Goal: Task Accomplishment & Management: Manage account settings

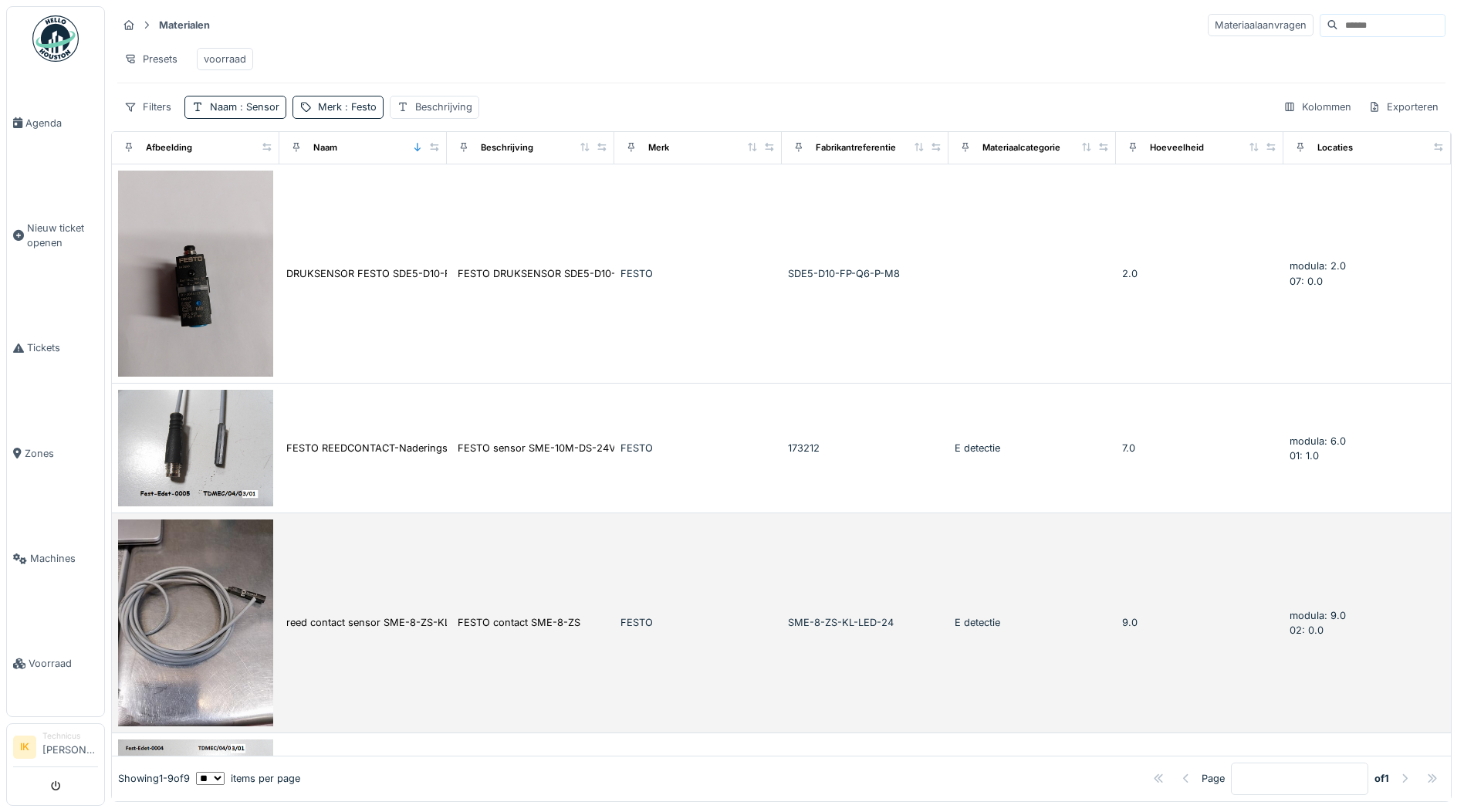
click at [202, 605] on img at bounding box center [195, 622] width 156 height 207
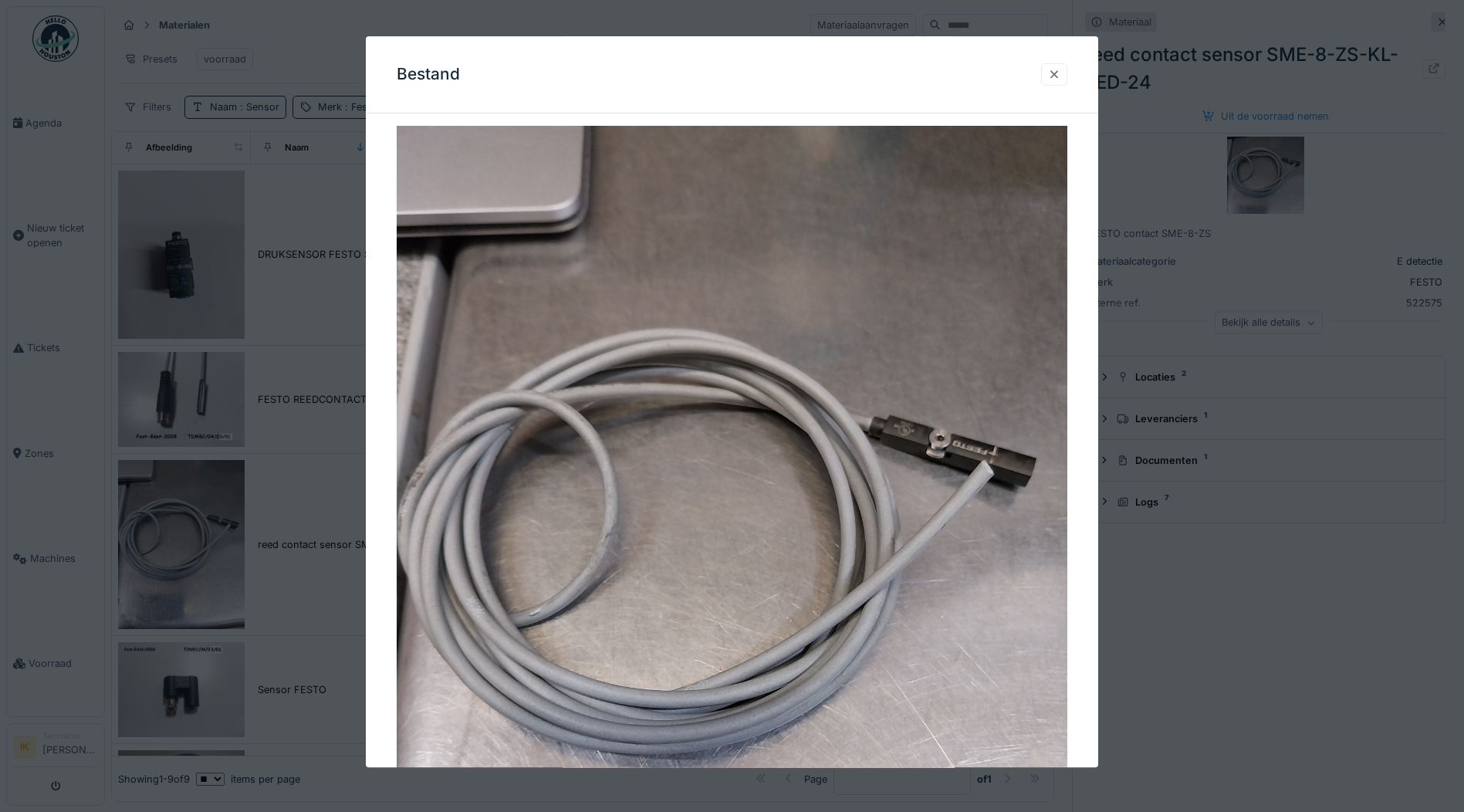
click at [1060, 72] on div at bounding box center [1054, 74] width 12 height 15
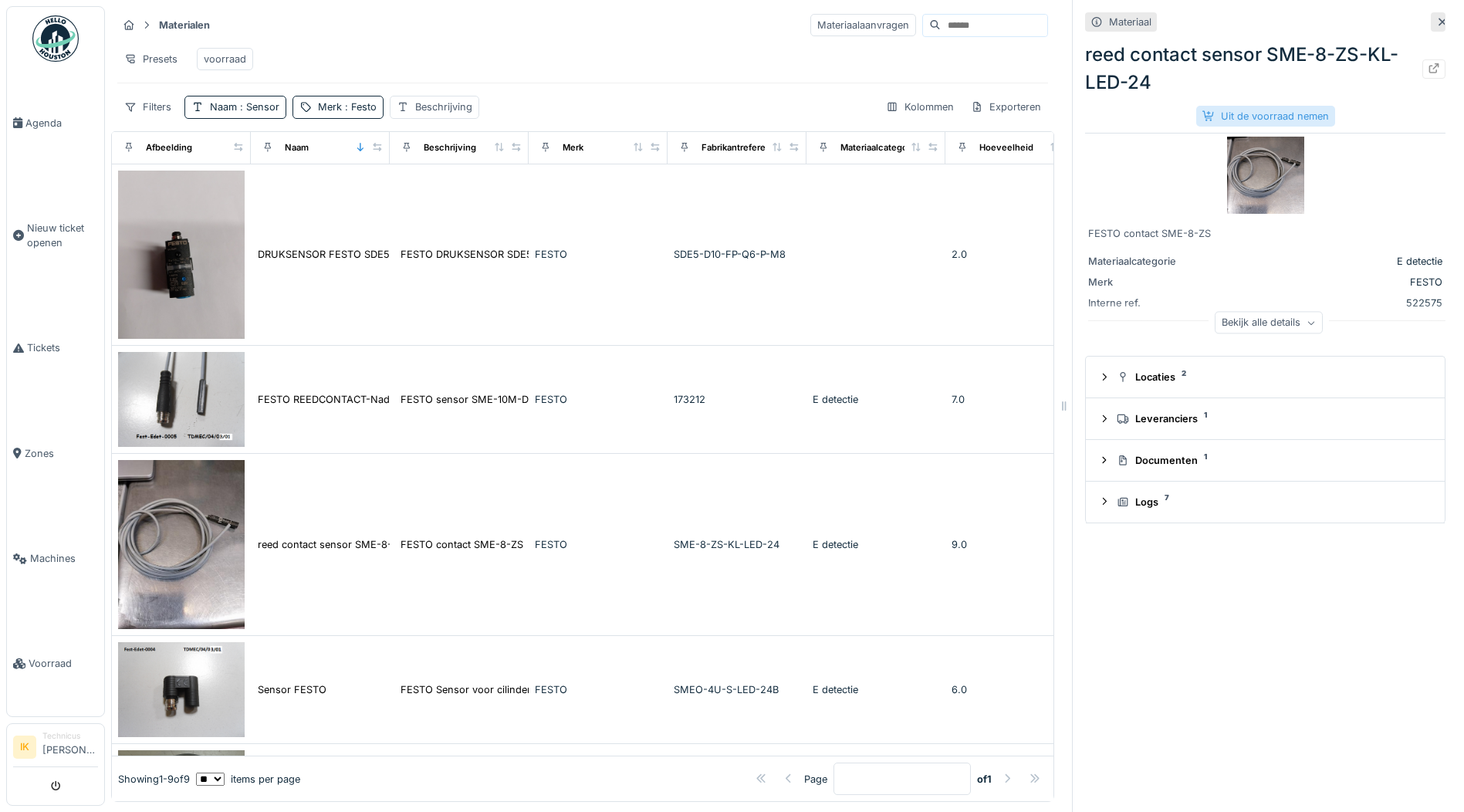
click at [1254, 118] on div "Uit de voorraad nemen" at bounding box center [1266, 116] width 139 height 21
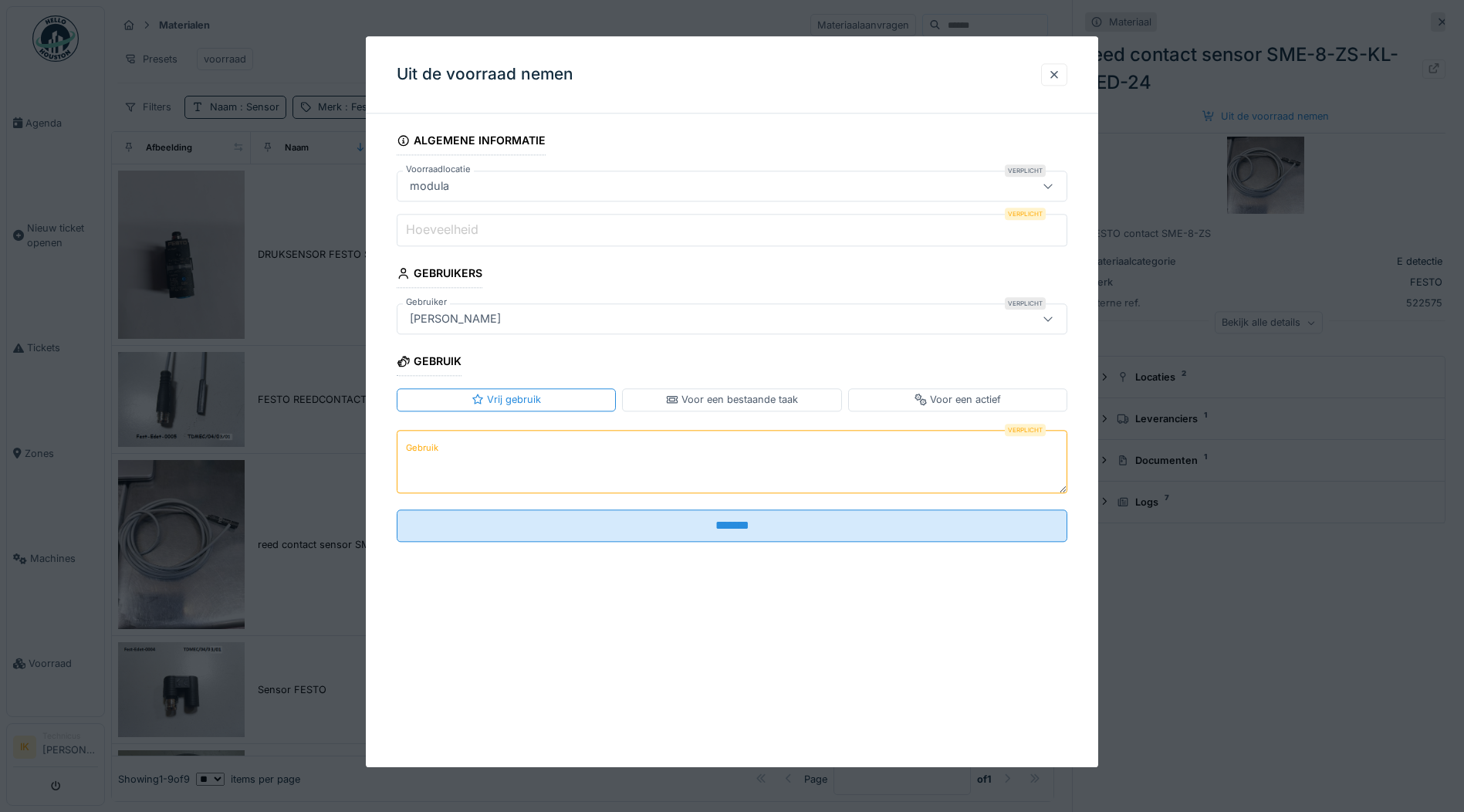
click at [416, 230] on label "Hoeveelheid" at bounding box center [442, 230] width 78 height 19
click at [416, 230] on input "Hoeveelheid" at bounding box center [731, 230] width 671 height 33
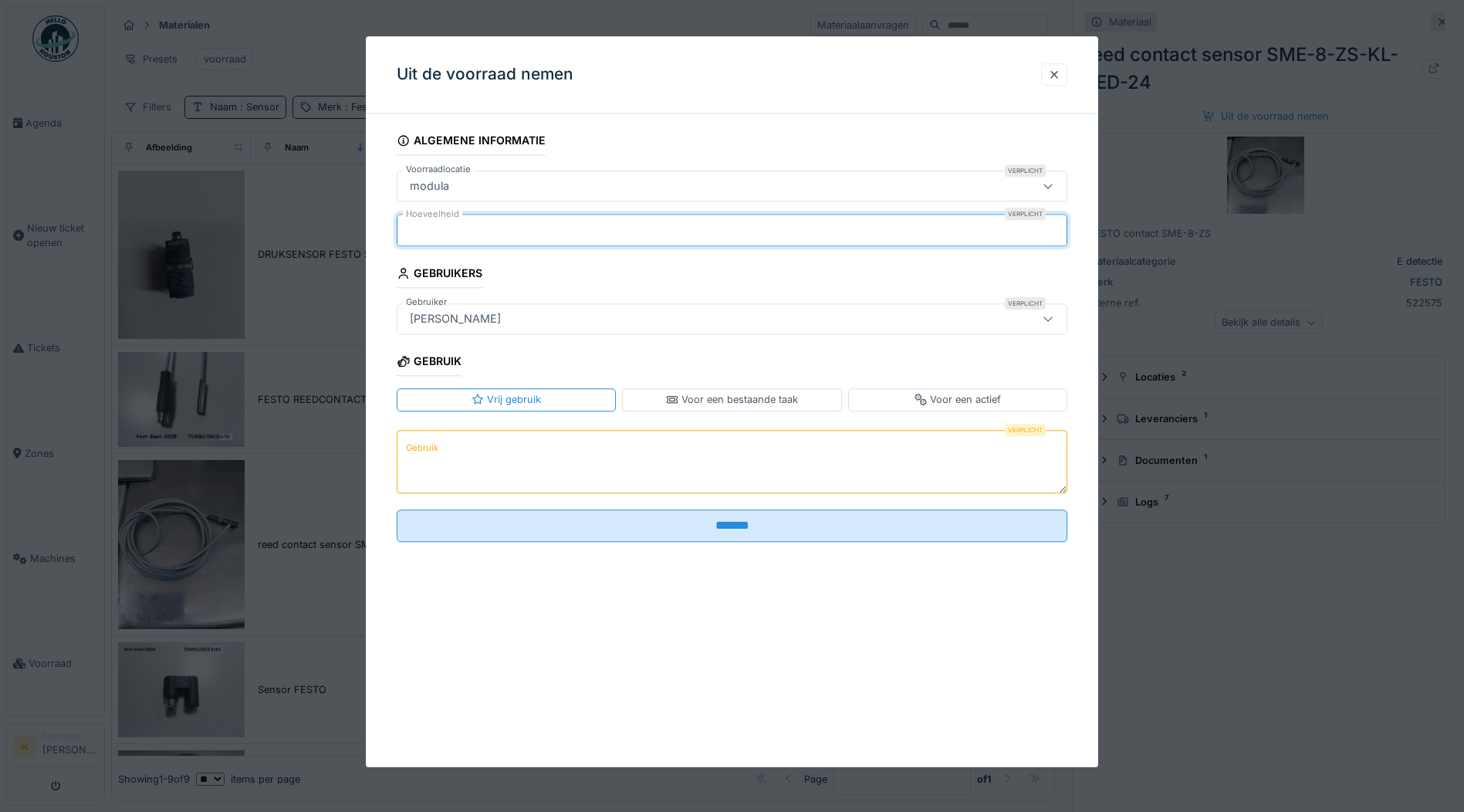
type input "*"
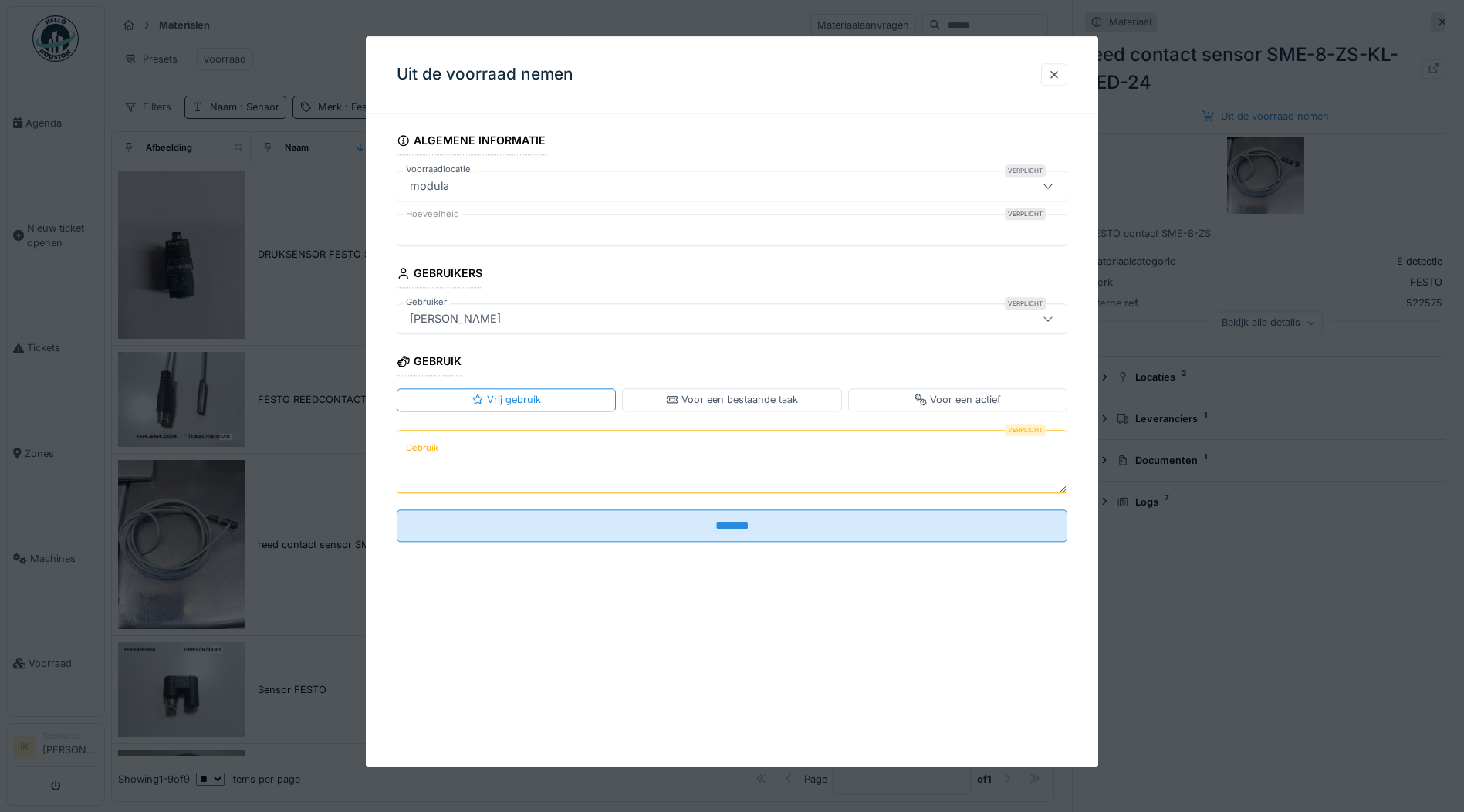
click at [423, 449] on label "Gebruik" at bounding box center [422, 448] width 39 height 19
click at [423, 449] on textarea "Gebruik" at bounding box center [731, 461] width 671 height 63
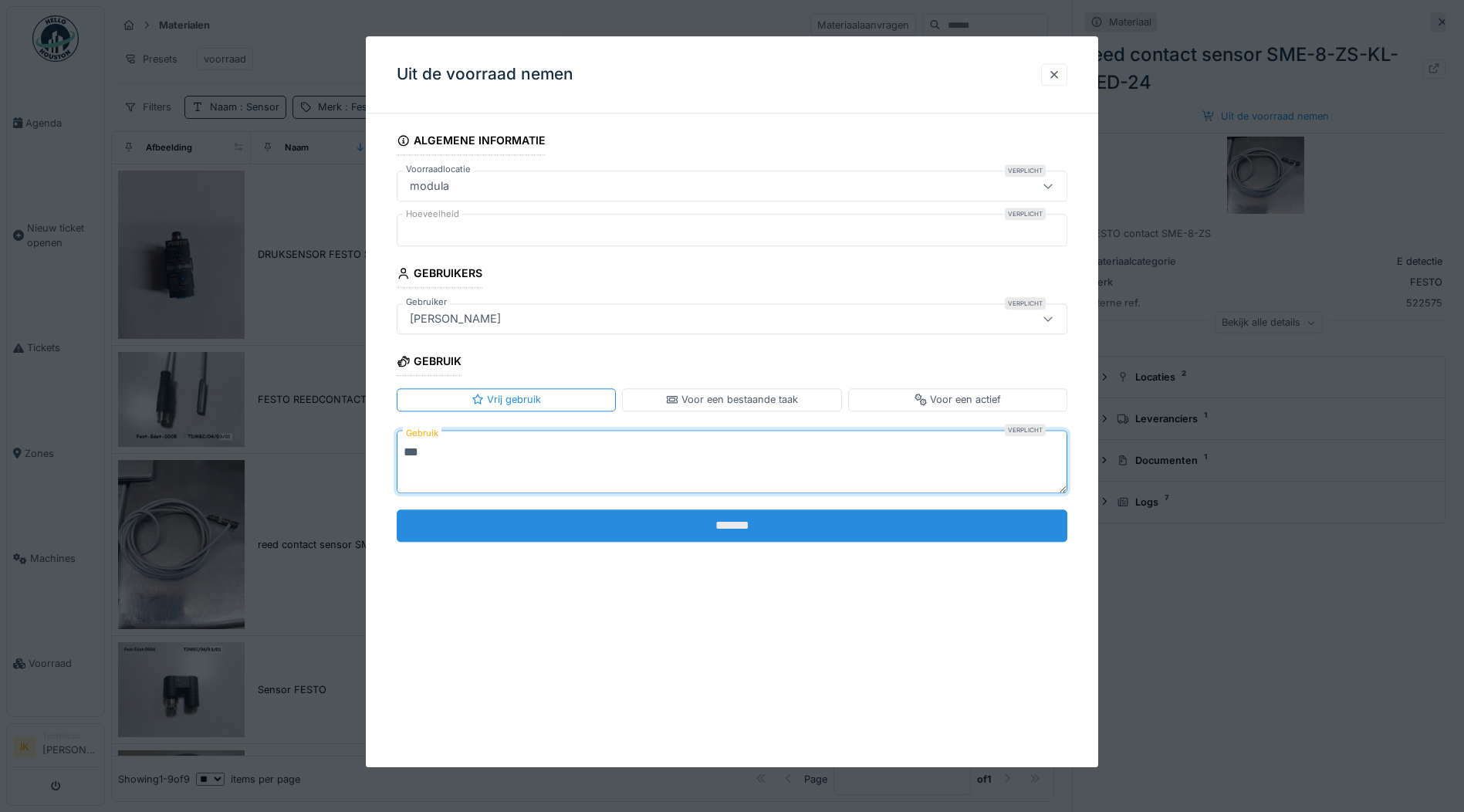
type textarea "***"
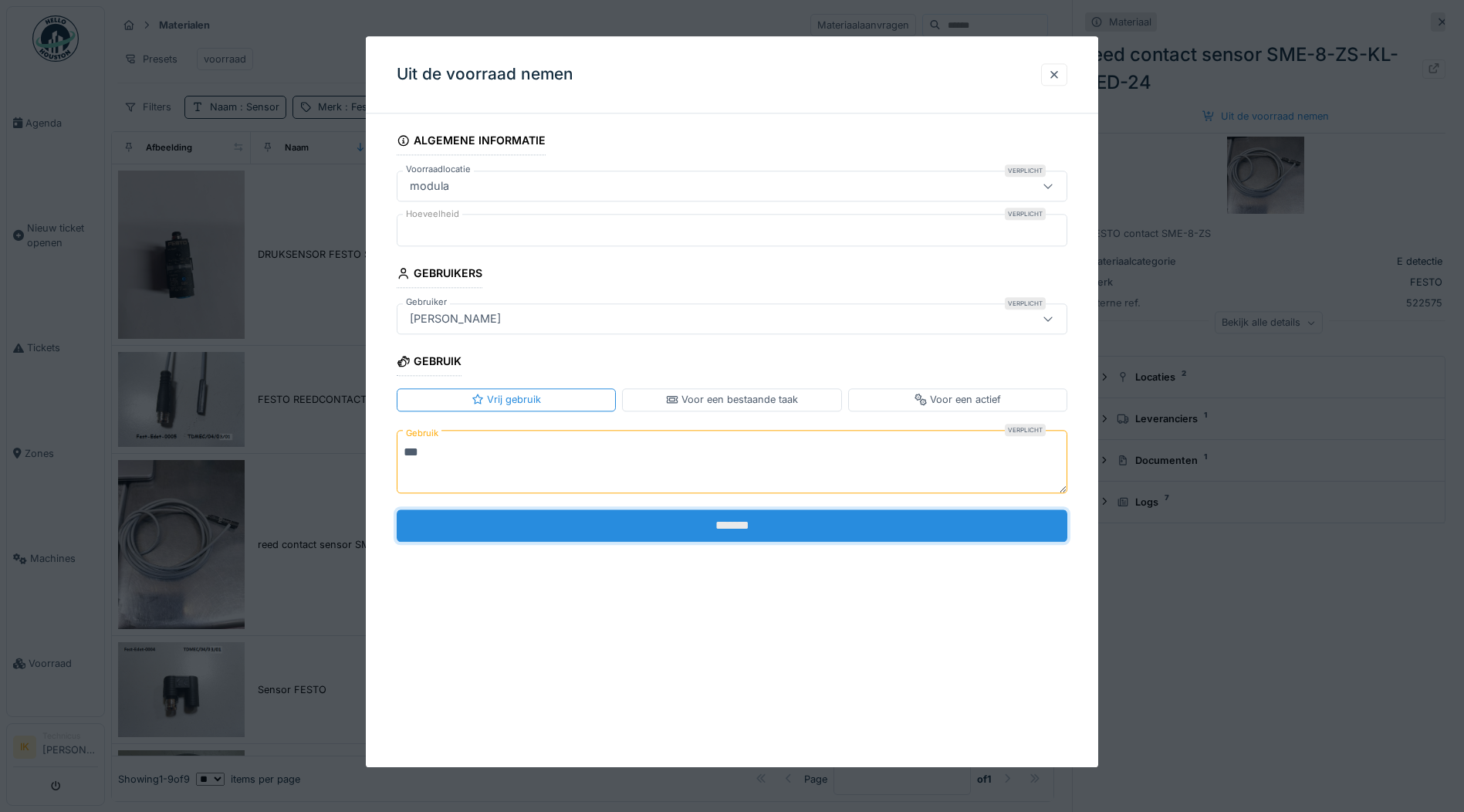
click at [579, 526] on input "*******" at bounding box center [731, 525] width 671 height 33
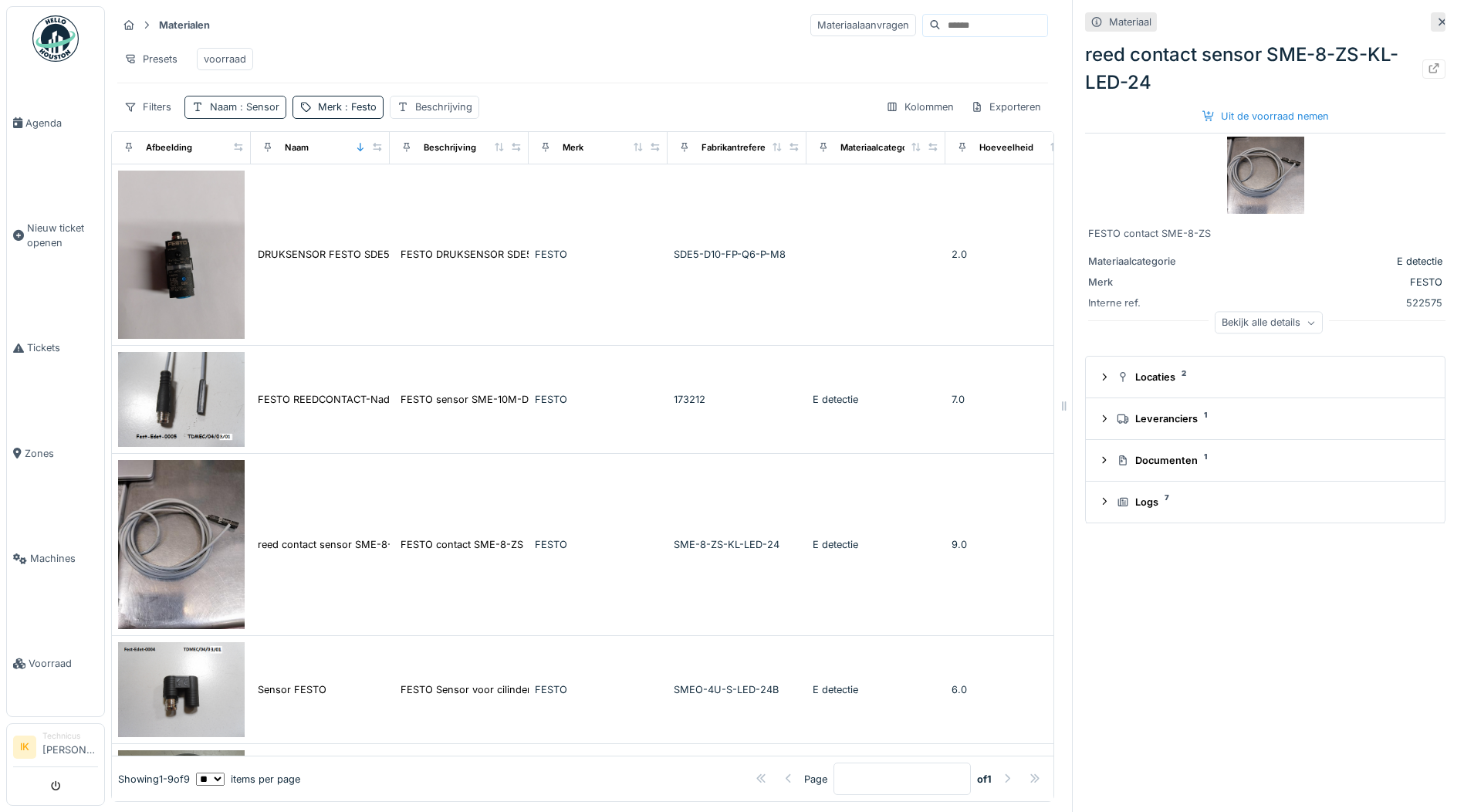
click at [255, 113] on span ": Sensor" at bounding box center [258, 107] width 43 height 12
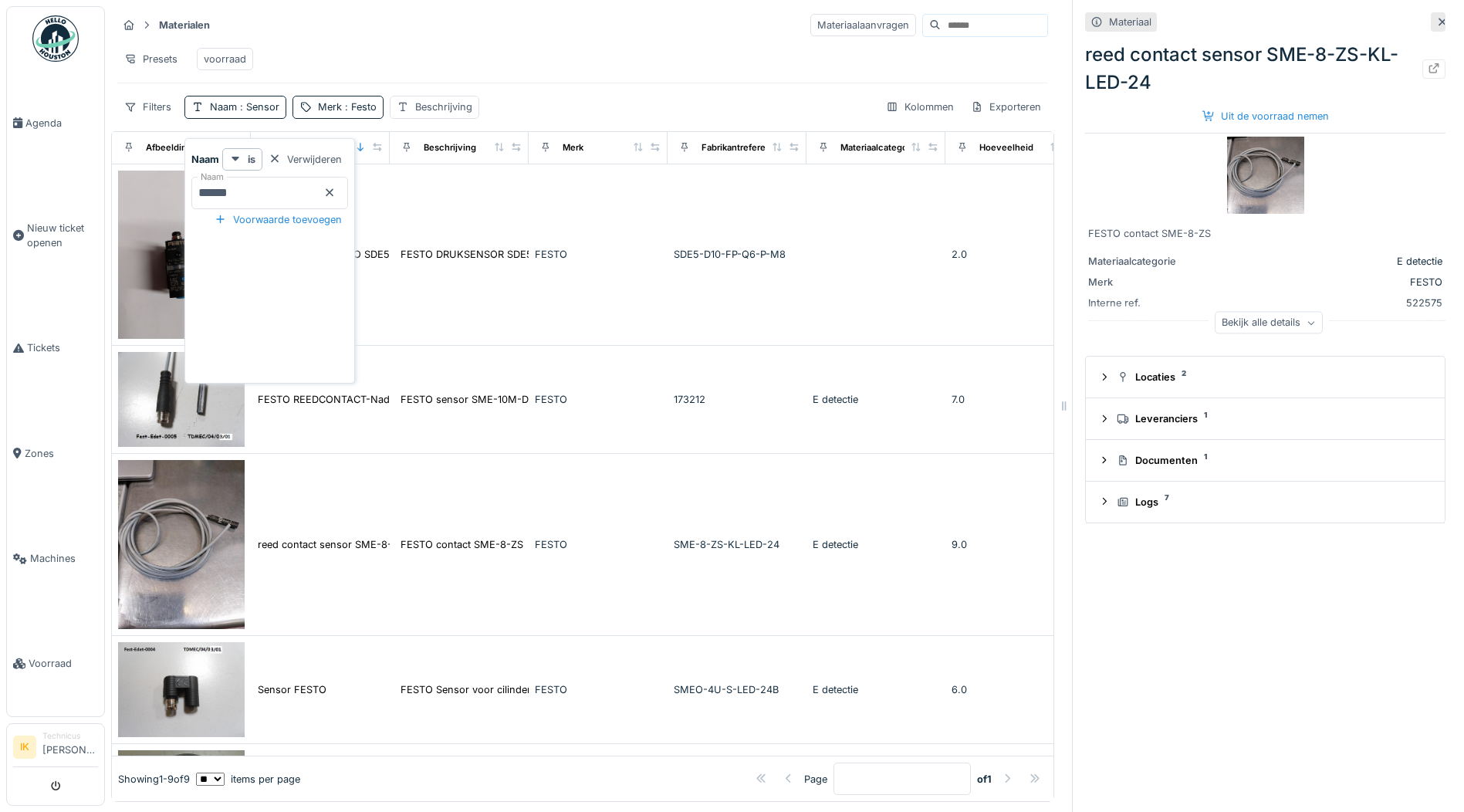
click at [243, 194] on input "******" at bounding box center [269, 192] width 157 height 33
type input "*"
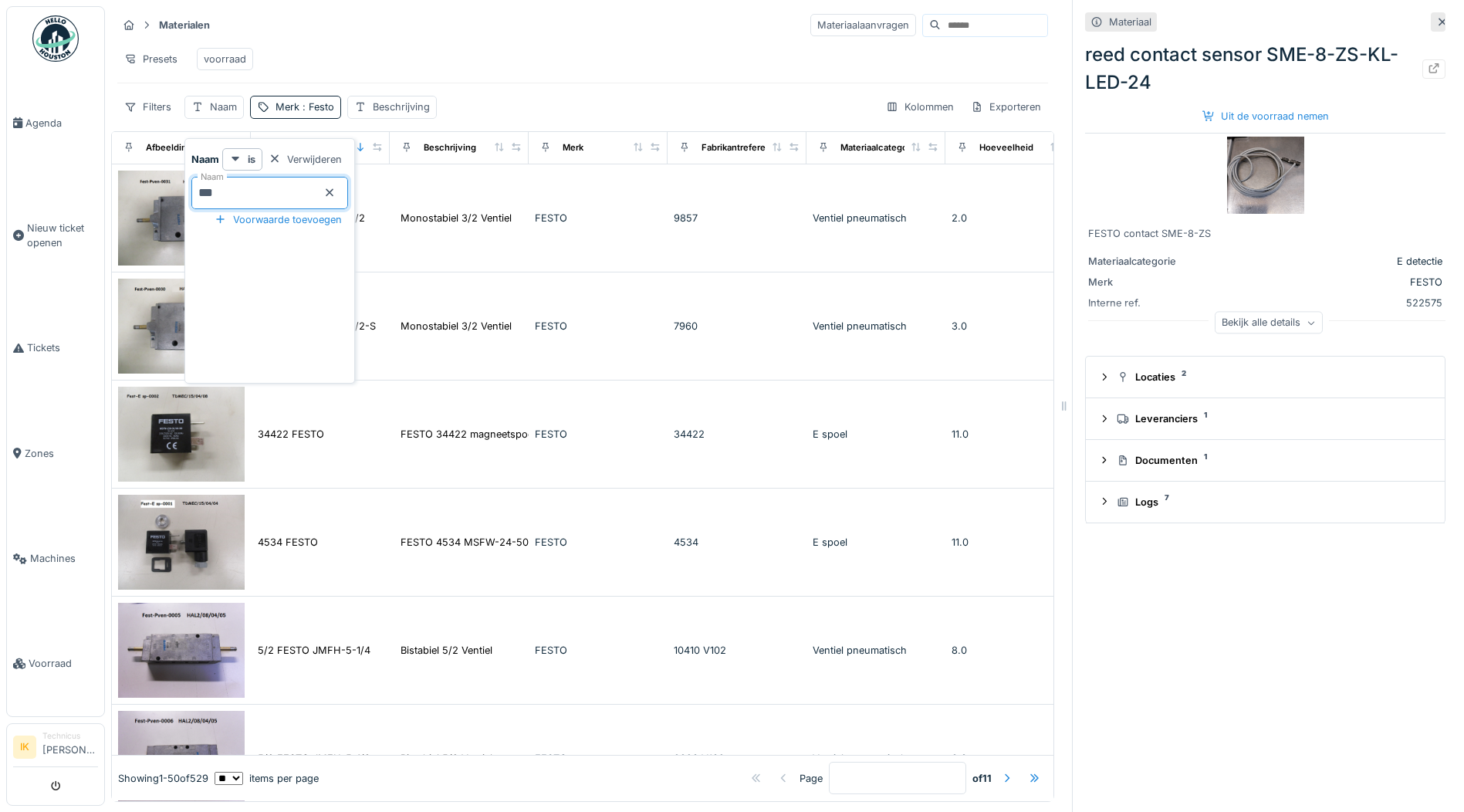
type input "****"
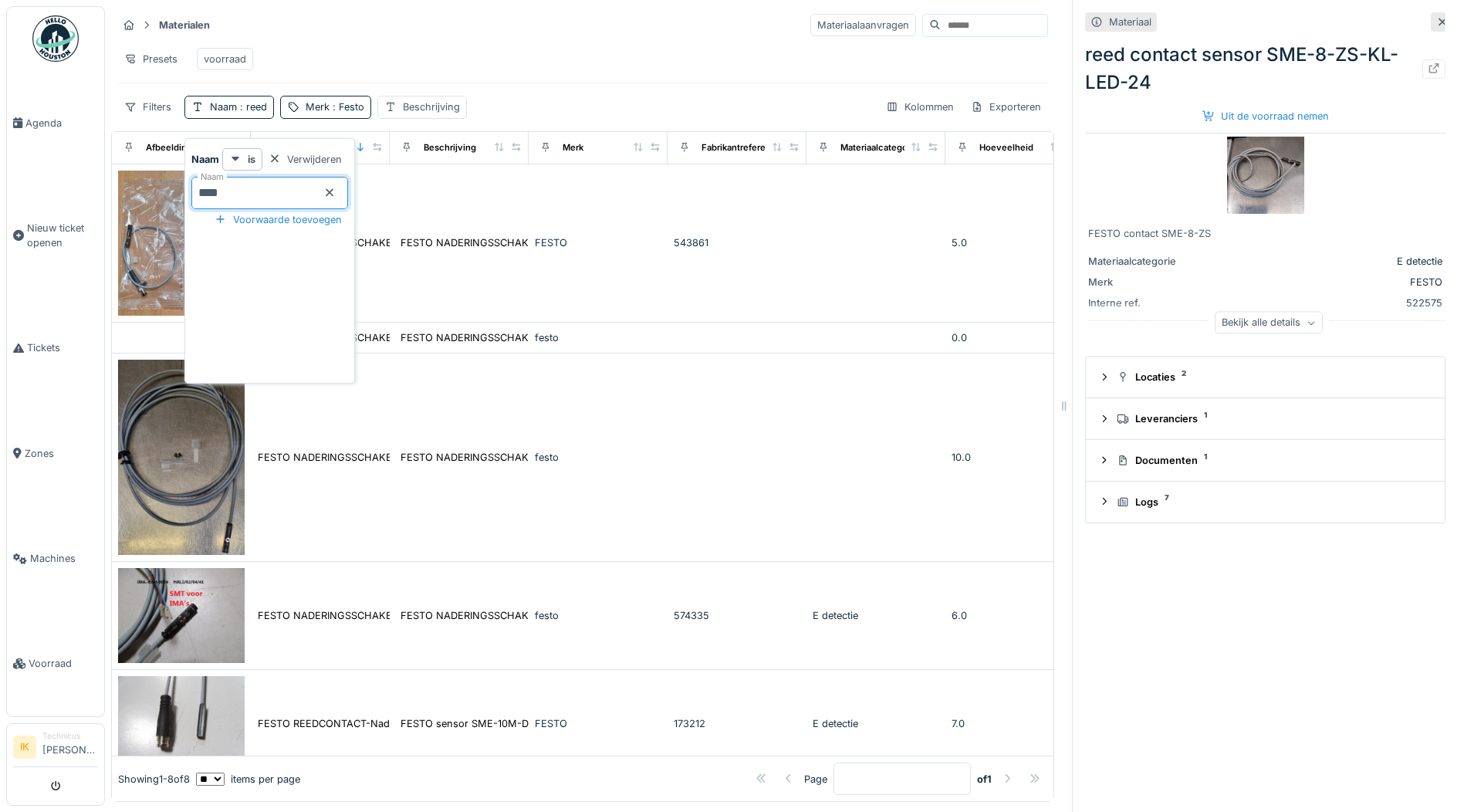
click at [440, 48] on div "Presets voorraad" at bounding box center [582, 58] width 931 height 35
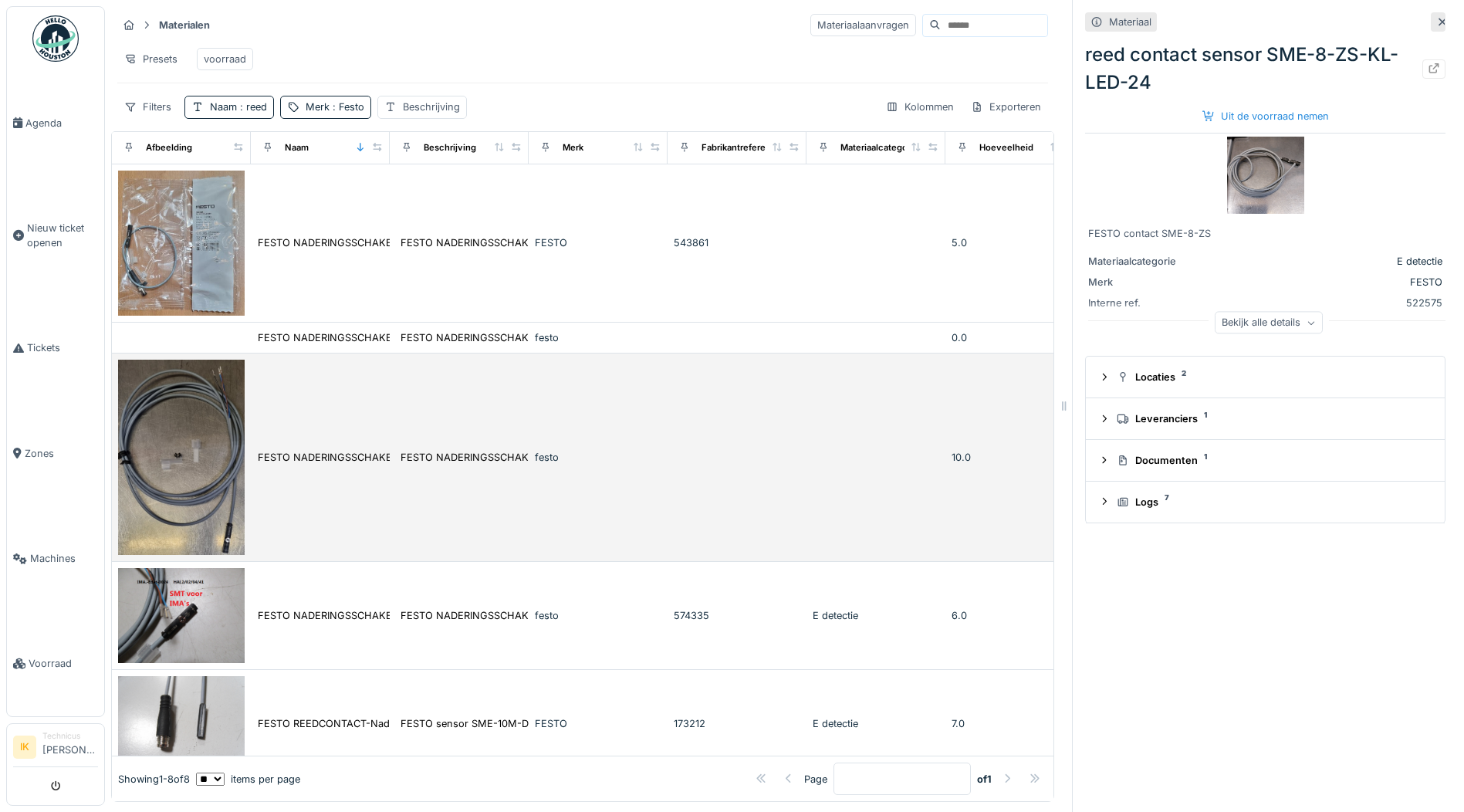
click at [196, 424] on img at bounding box center [181, 457] width 127 height 195
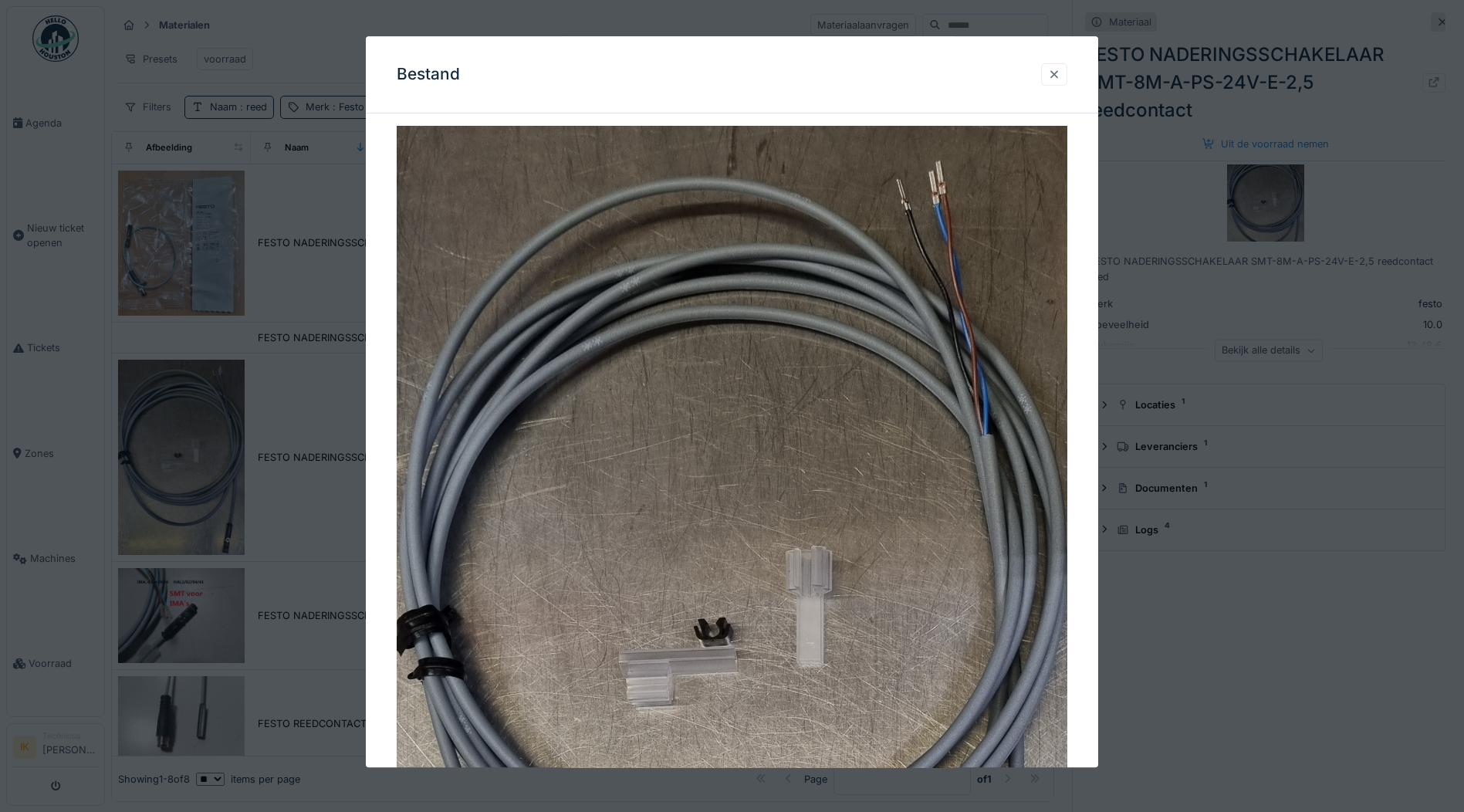
click at [1058, 71] on div at bounding box center [1054, 74] width 12 height 15
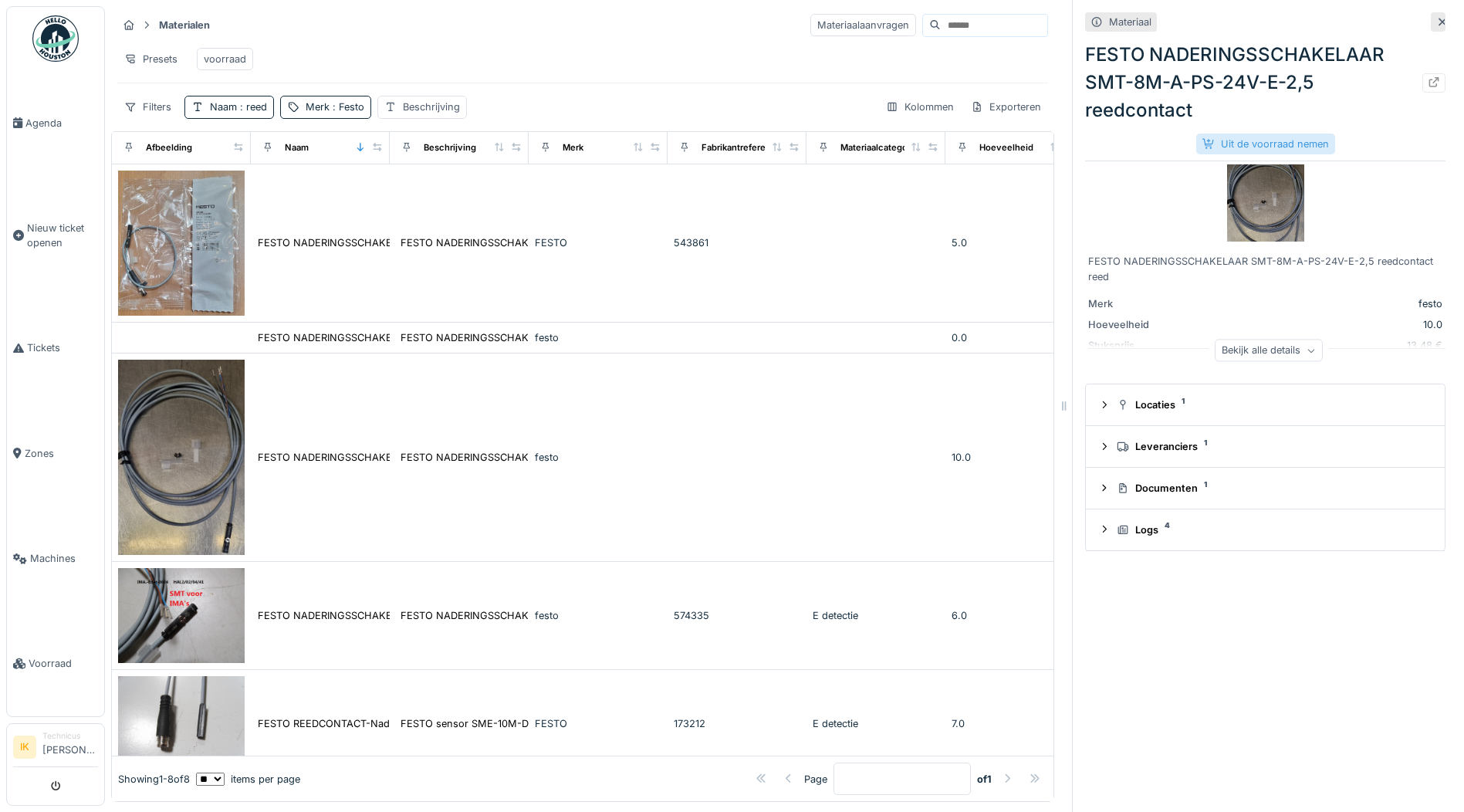
click at [1218, 145] on div "Uit de voorraad nemen" at bounding box center [1266, 144] width 139 height 21
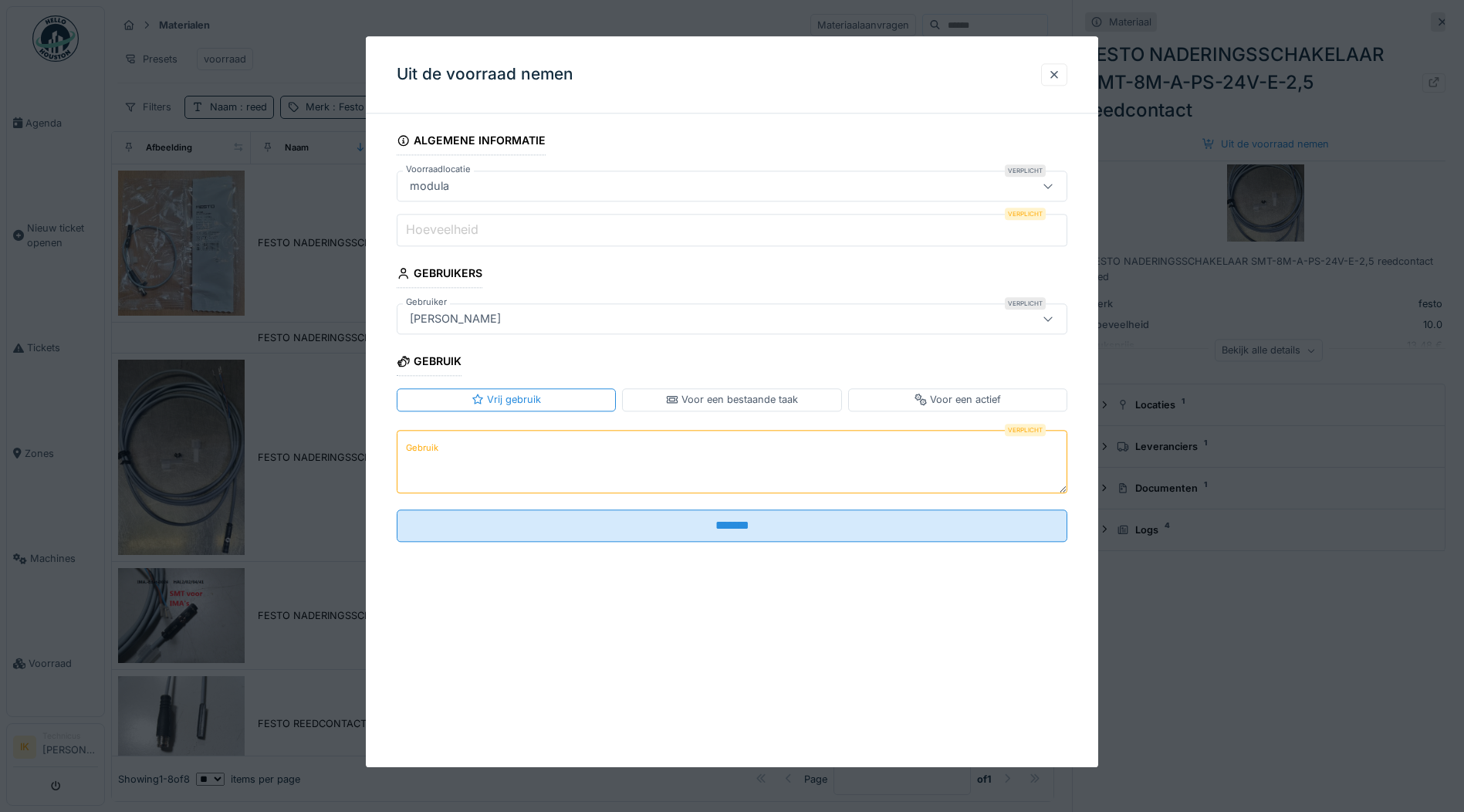
click at [450, 236] on label "Hoeveelheid" at bounding box center [442, 230] width 78 height 19
click at [450, 236] on input "Hoeveelheid" at bounding box center [731, 230] width 671 height 33
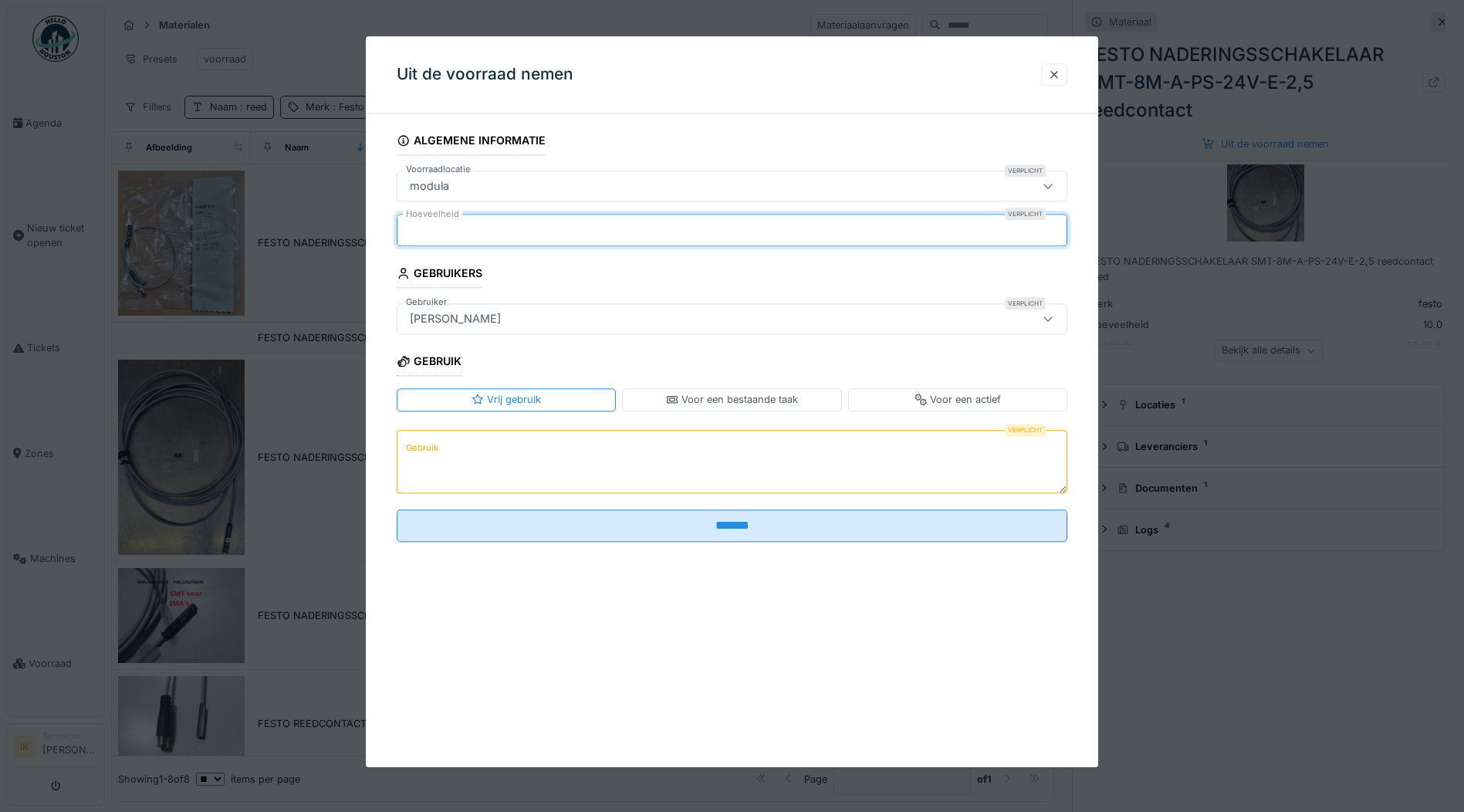
type input "*"
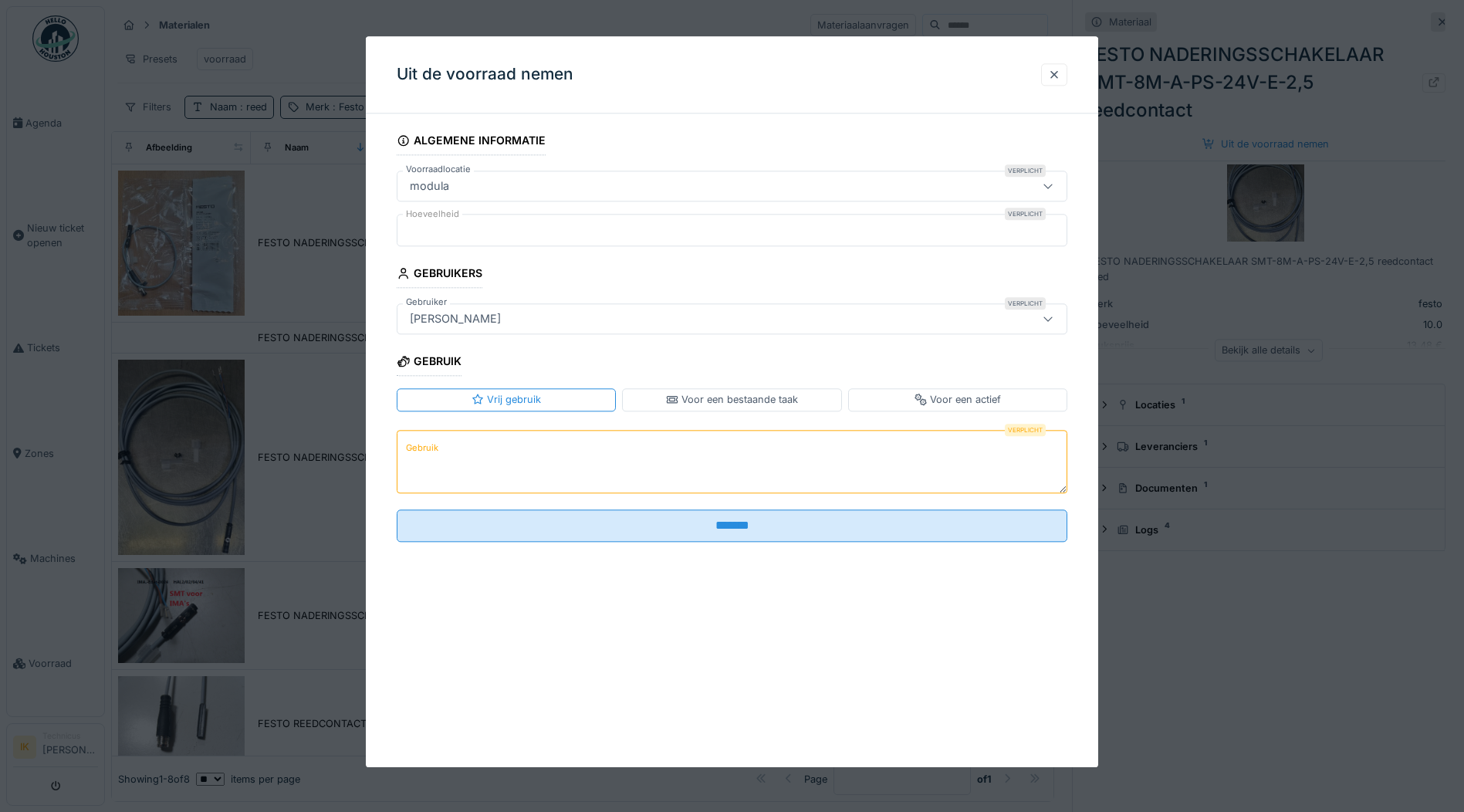
click at [435, 449] on label "Gebruik" at bounding box center [422, 448] width 39 height 19
click at [435, 449] on textarea "Gebruik" at bounding box center [731, 461] width 671 height 63
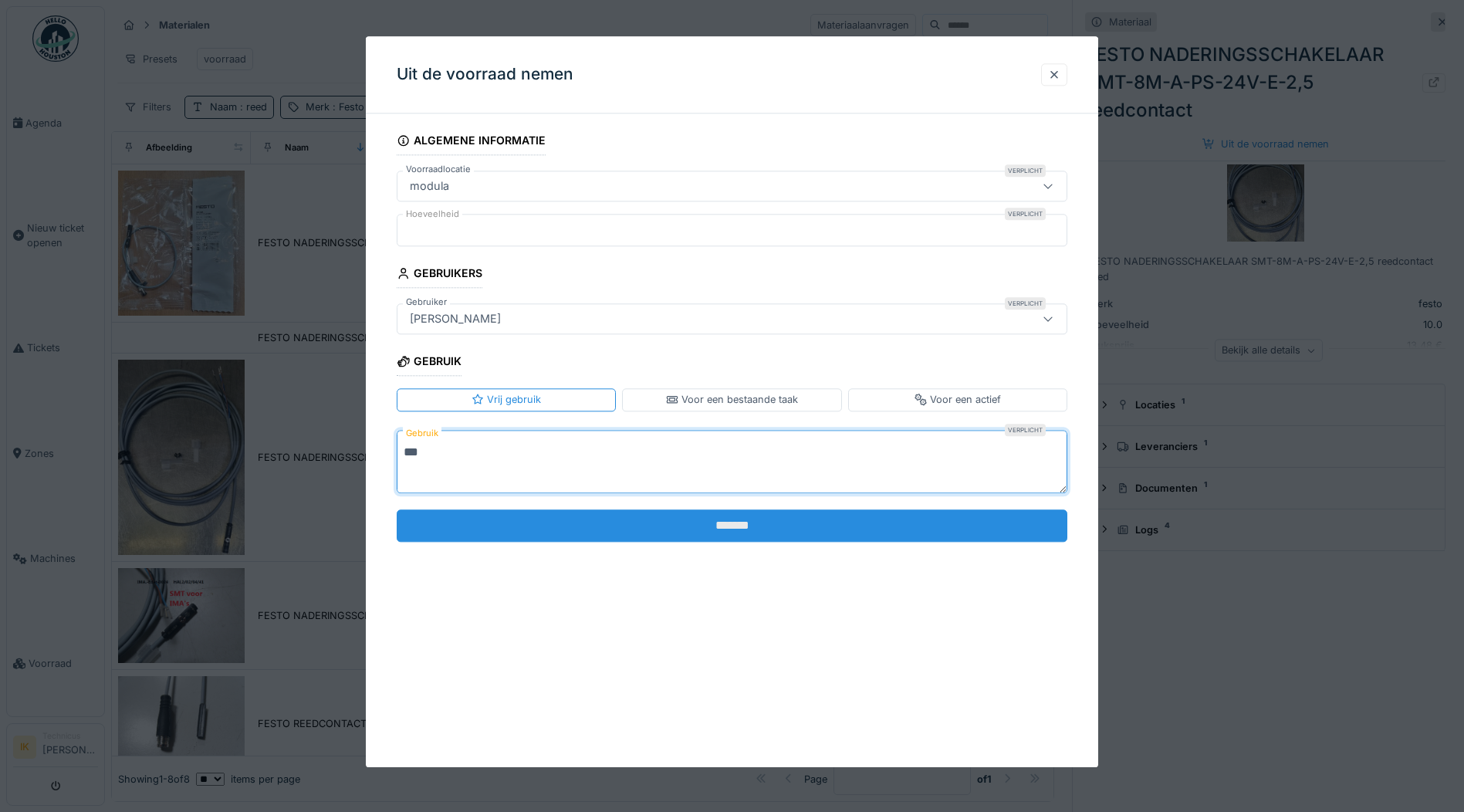
type textarea "***"
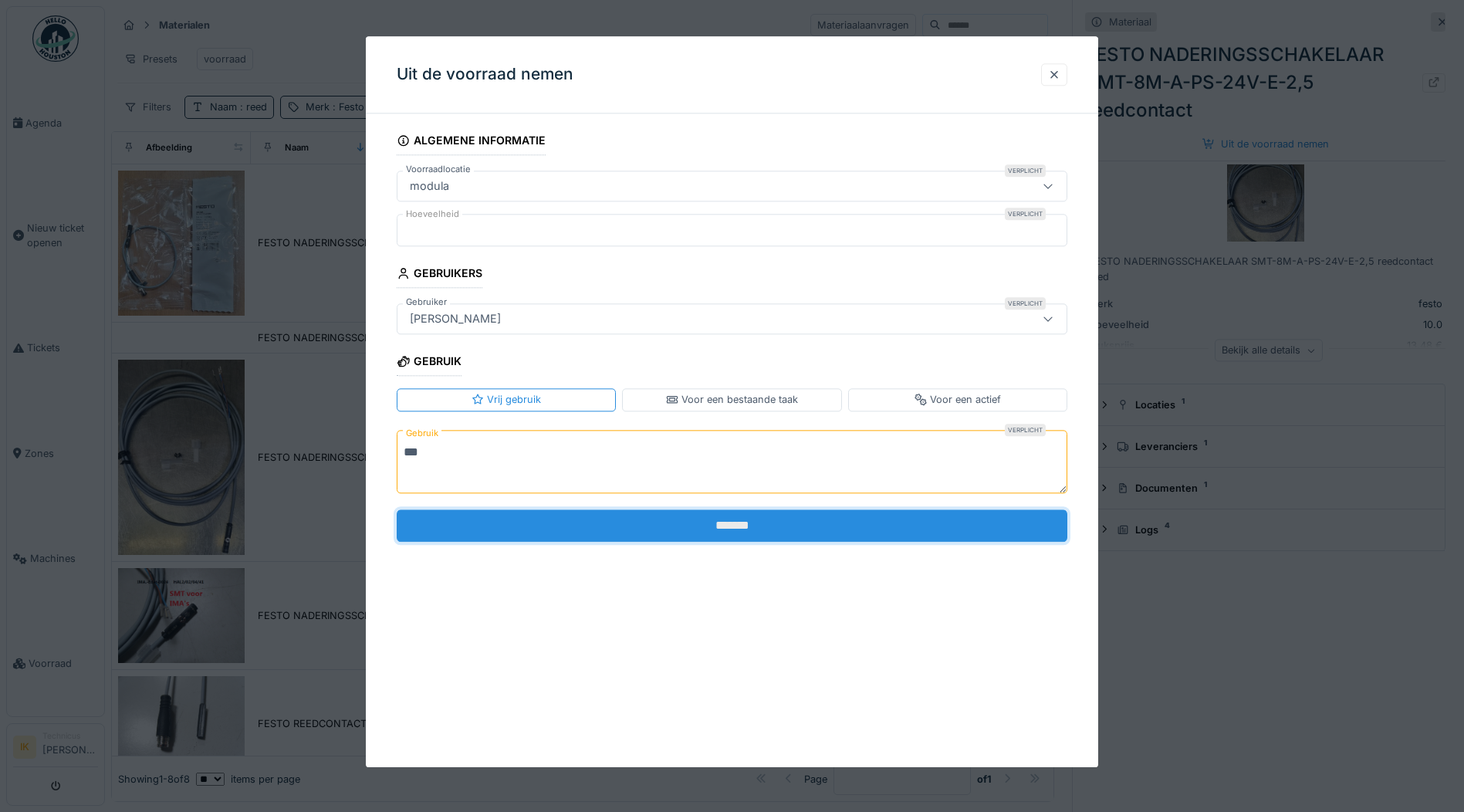
click at [506, 528] on input "*******" at bounding box center [731, 525] width 671 height 33
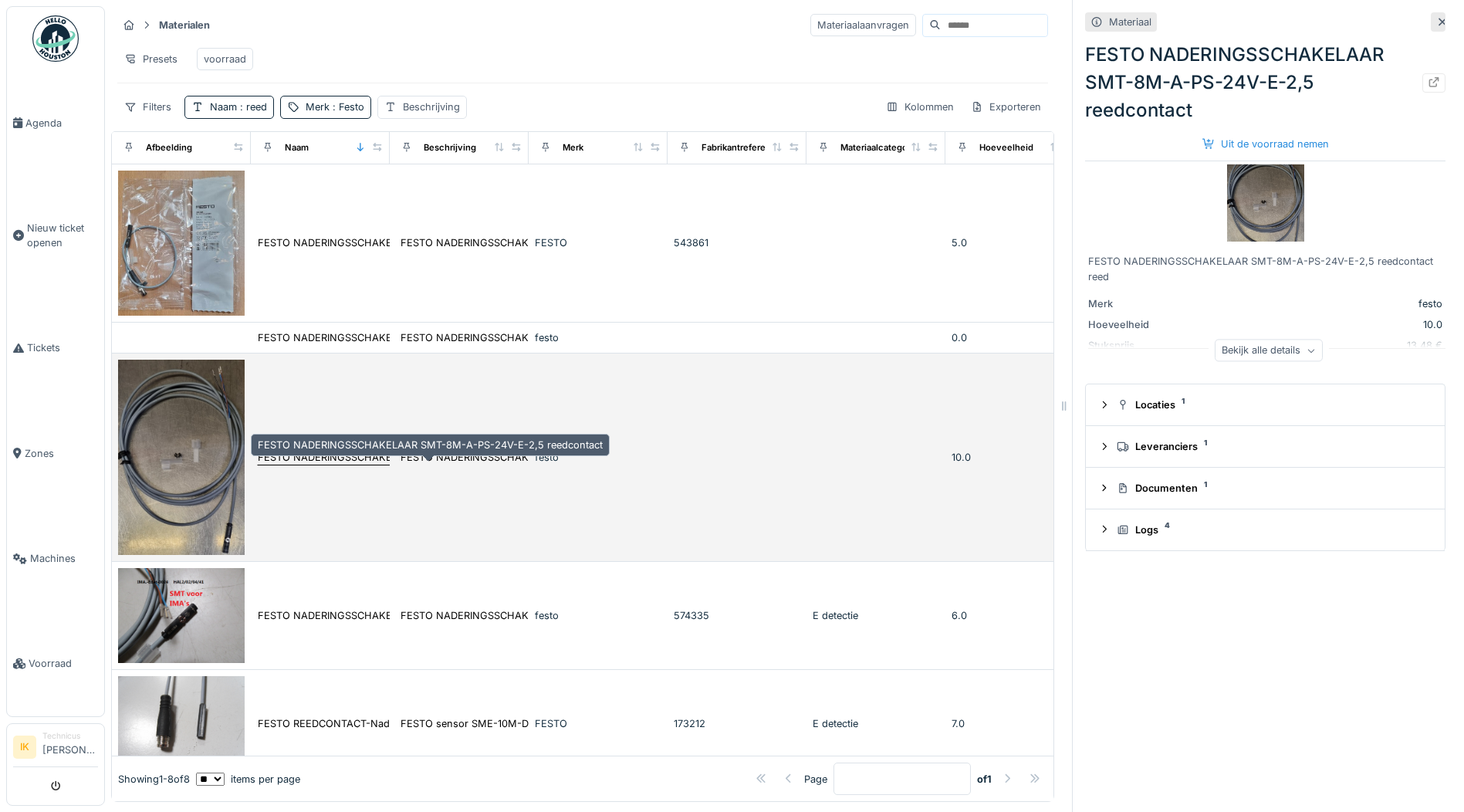
click at [274, 464] on div "FESTO NADERINGSSCHAKELAAR SMT-8M-A-PS-24V-E-2,5 reedcontact" at bounding box center [430, 457] width 345 height 15
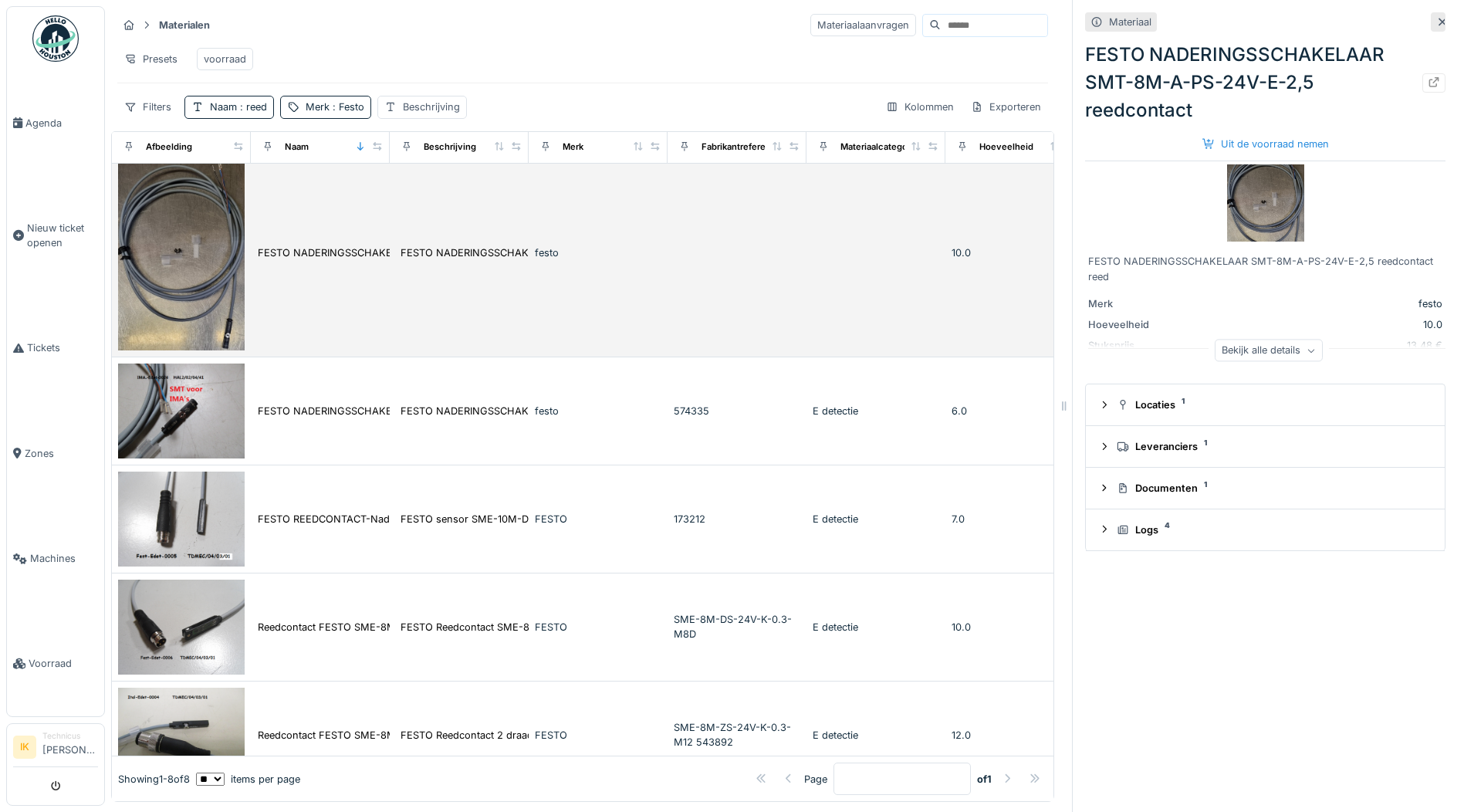
scroll to position [232, 0]
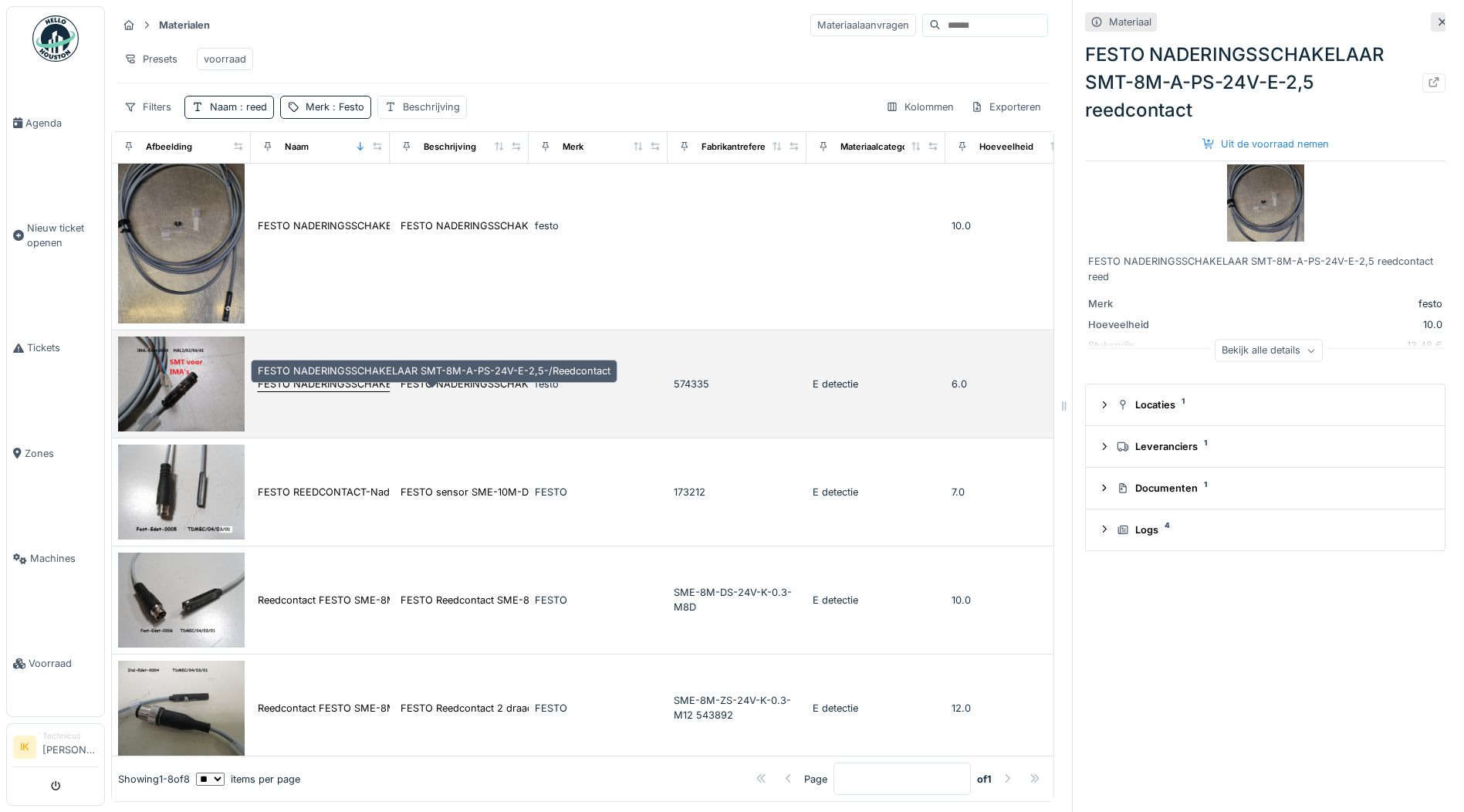
click at [323, 391] on div "FESTO NADERINGSSCHAKELAAR SMT-8M-A-PS-24V-E-2,5-/Reedcontact" at bounding box center [434, 383] width 353 height 15
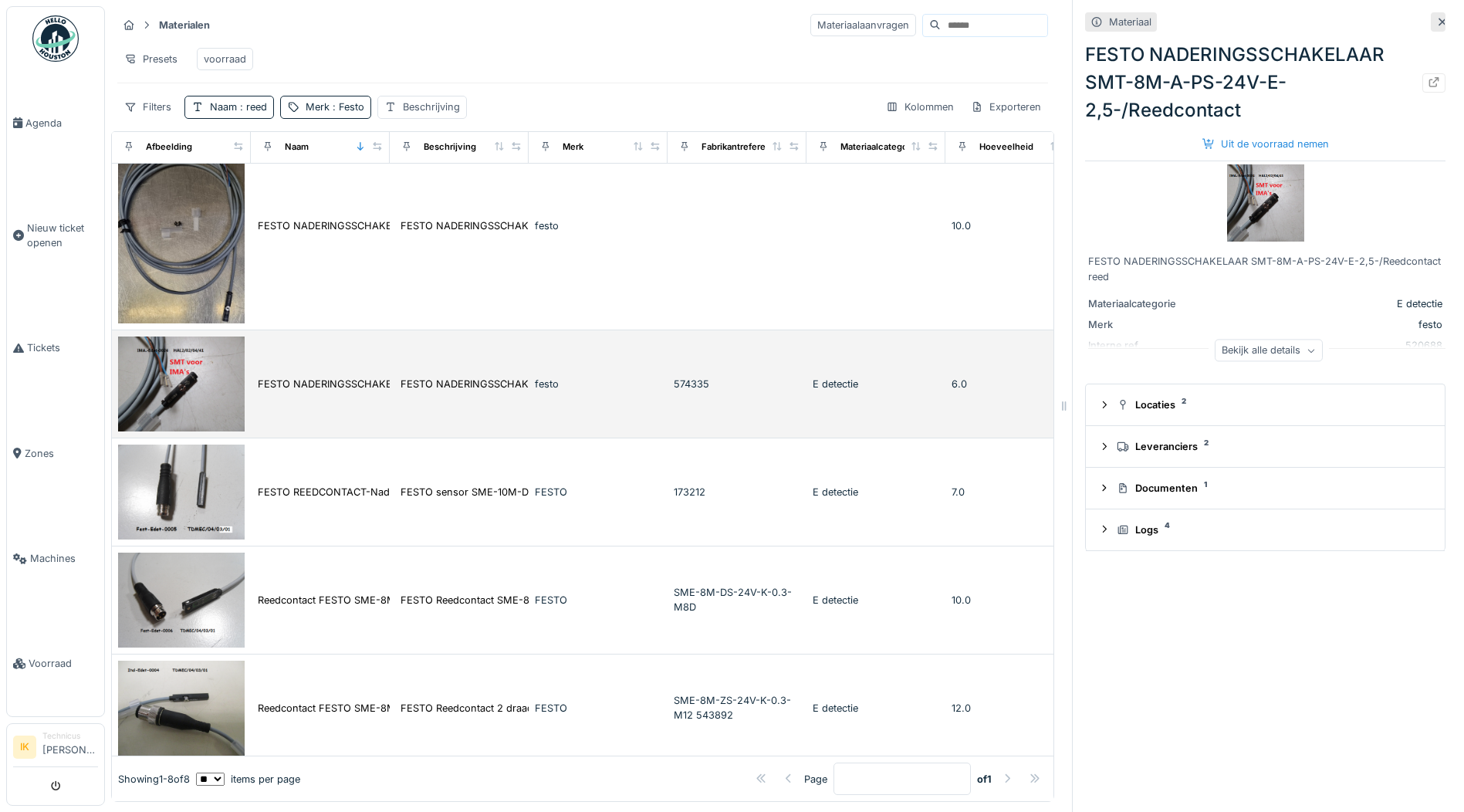
click at [194, 382] on img at bounding box center [181, 384] width 127 height 95
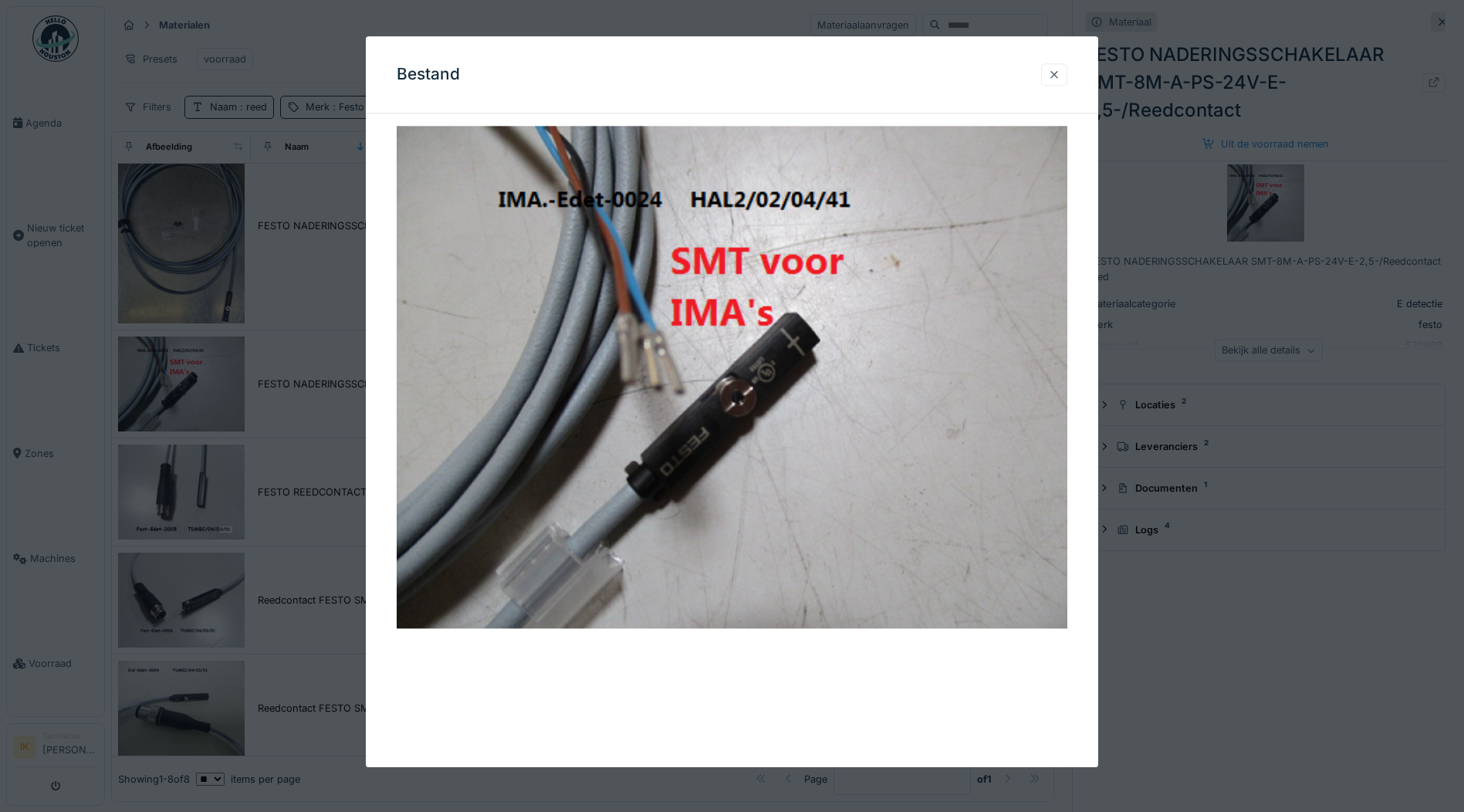
click at [1055, 75] on div at bounding box center [1054, 74] width 12 height 15
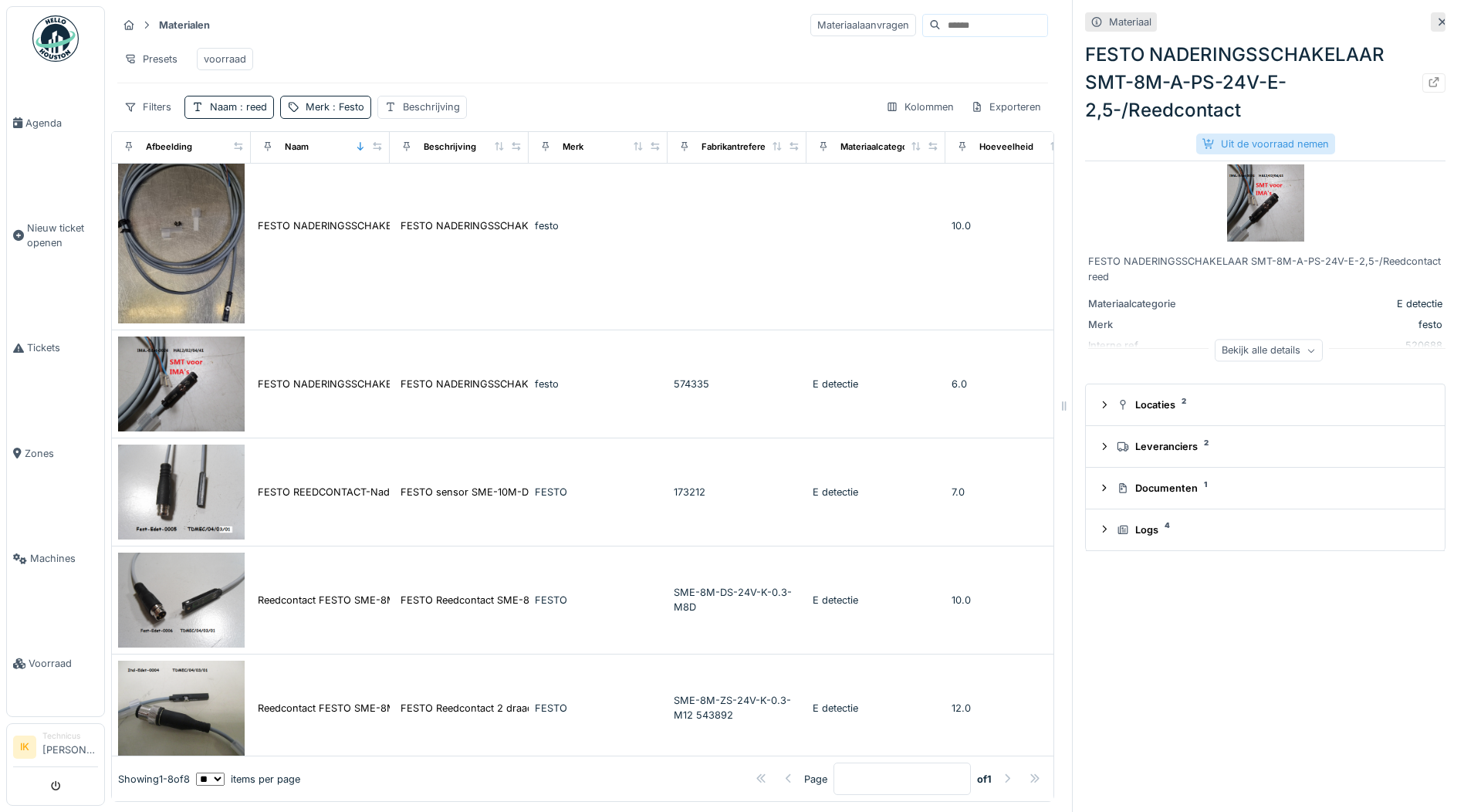
click at [1225, 146] on div "Uit de voorraad nemen" at bounding box center [1266, 144] width 139 height 21
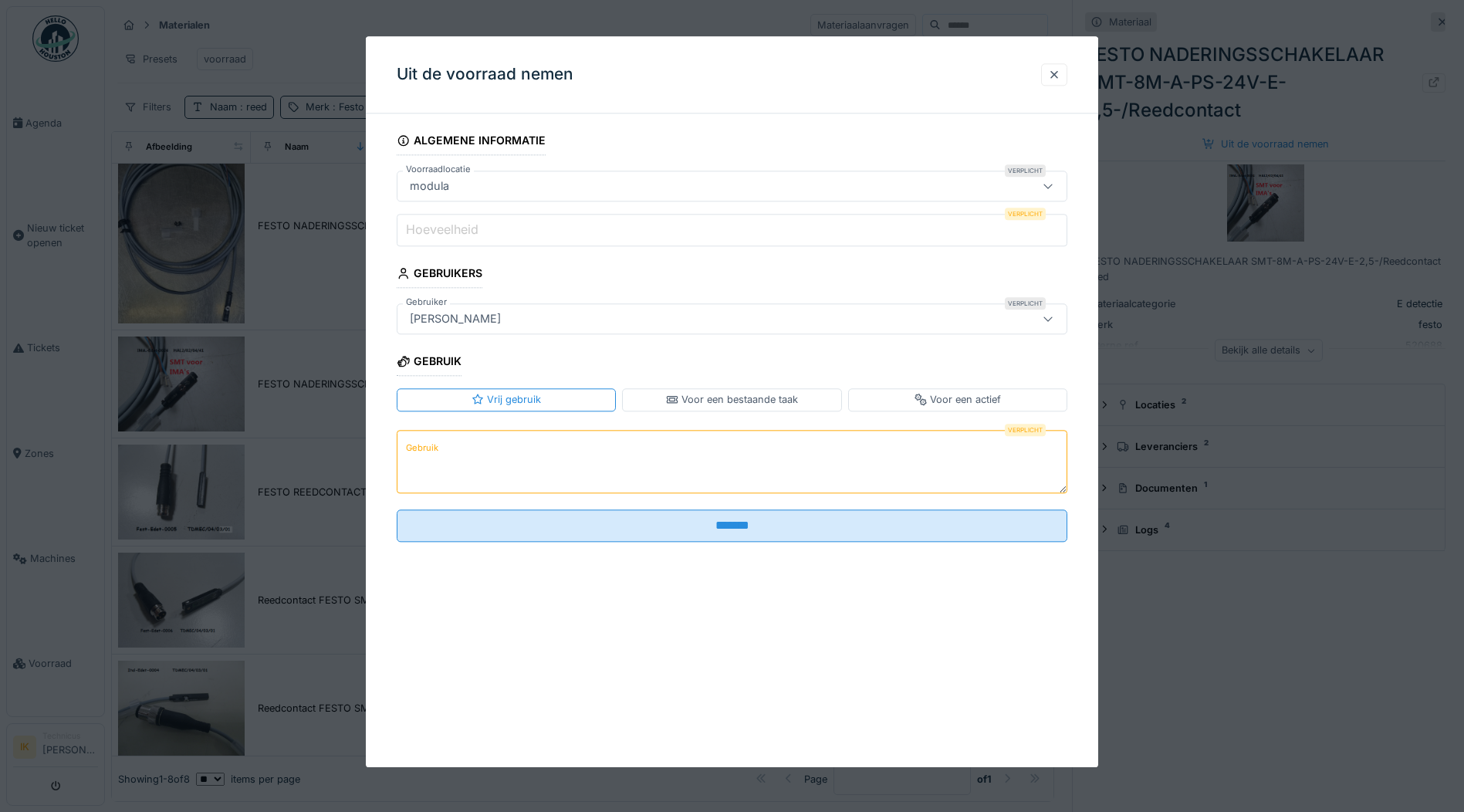
click at [461, 230] on label "Hoeveelheid" at bounding box center [442, 230] width 78 height 19
click at [461, 230] on input "Hoeveelheid" at bounding box center [731, 230] width 671 height 33
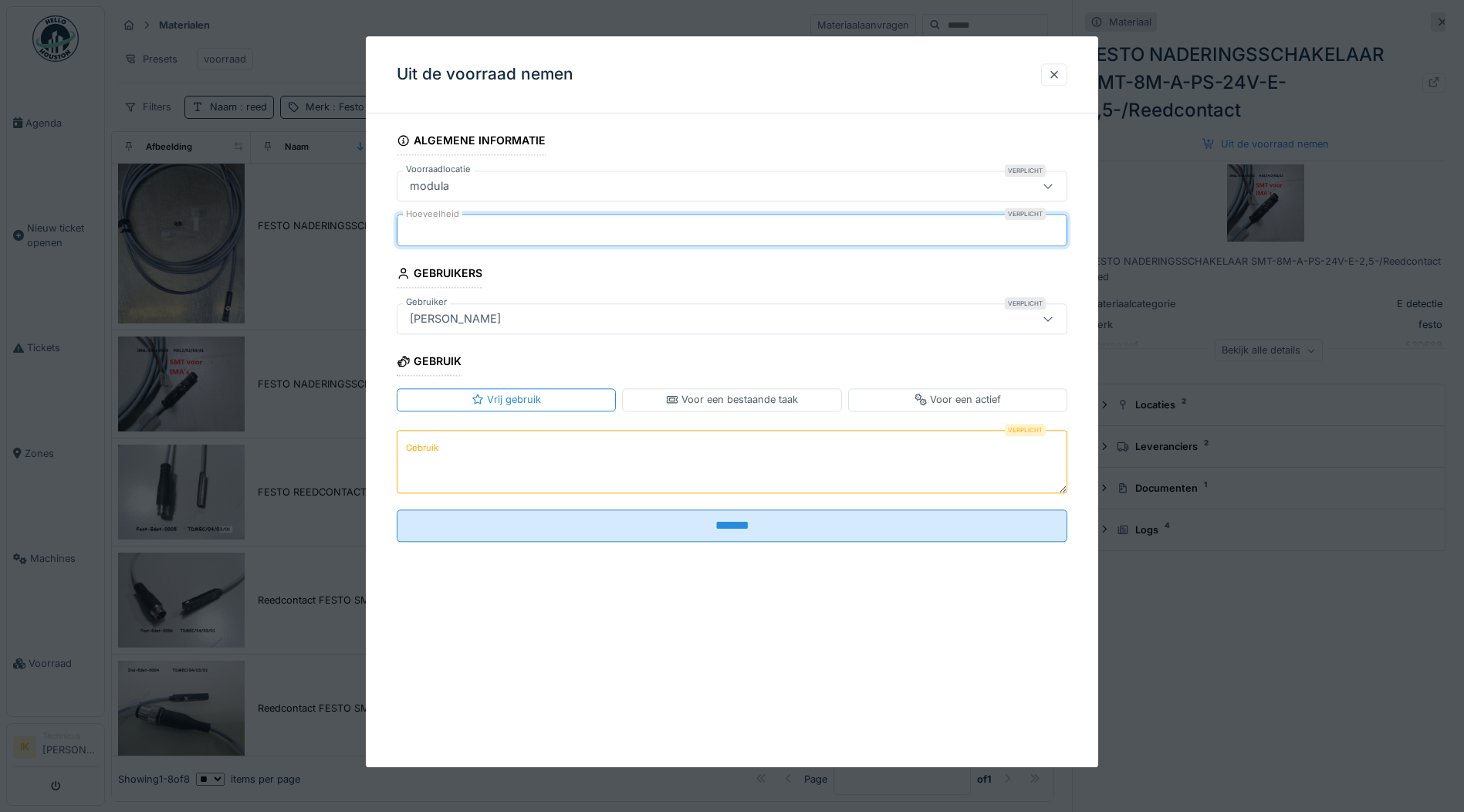
type input "*"
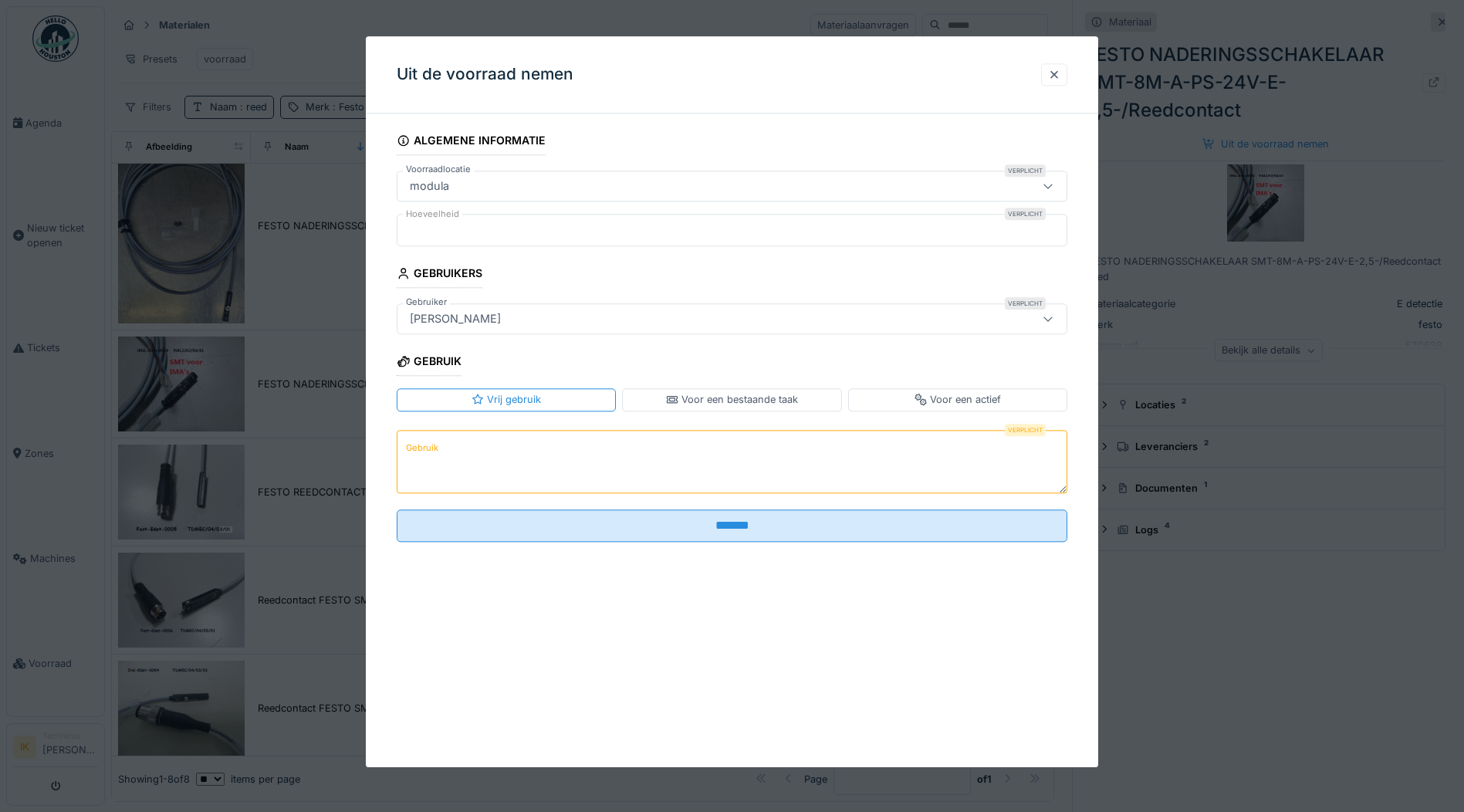
click at [444, 459] on textarea "Gebruik" at bounding box center [731, 461] width 671 height 63
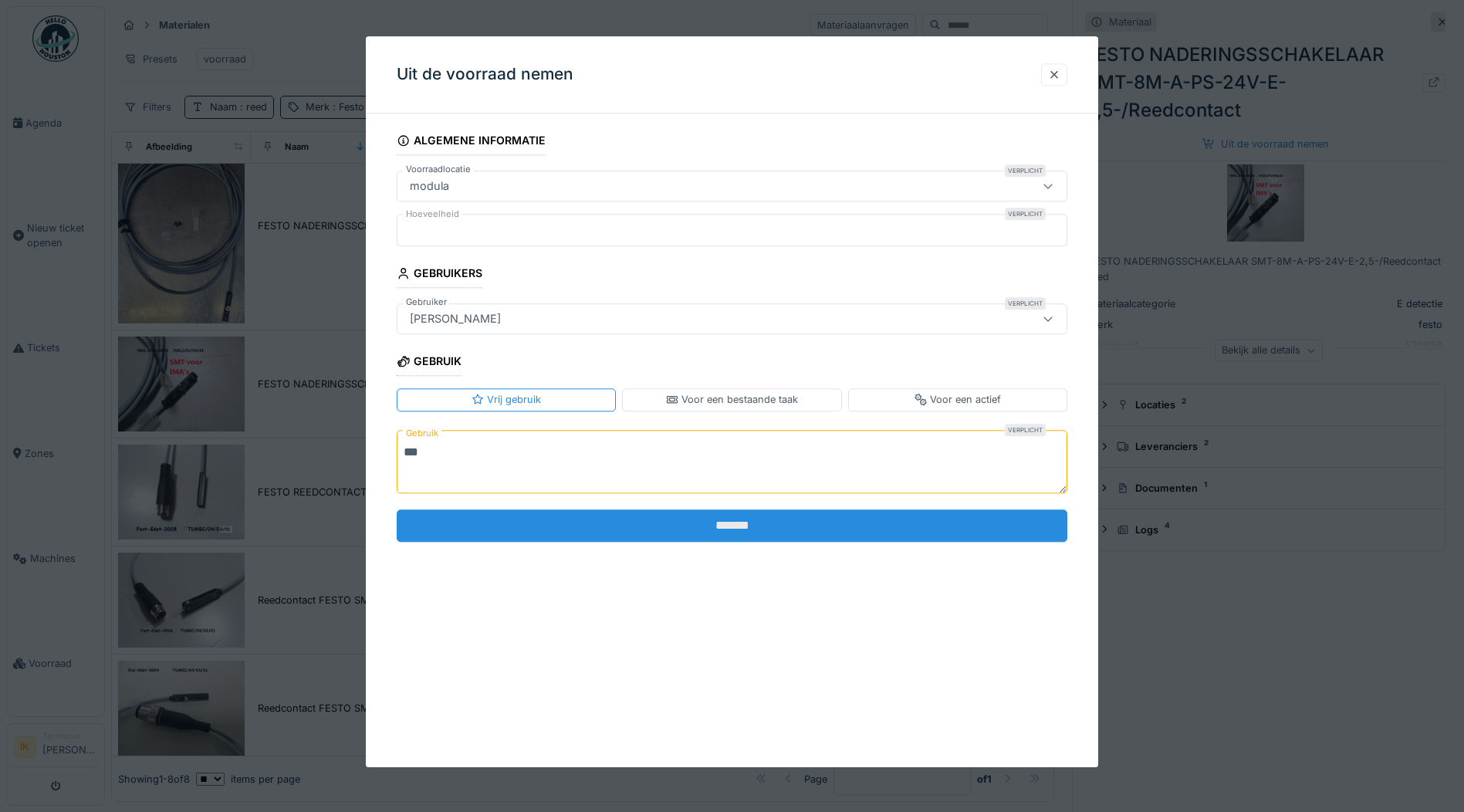
type textarea "***"
click at [523, 526] on input "*******" at bounding box center [731, 525] width 671 height 33
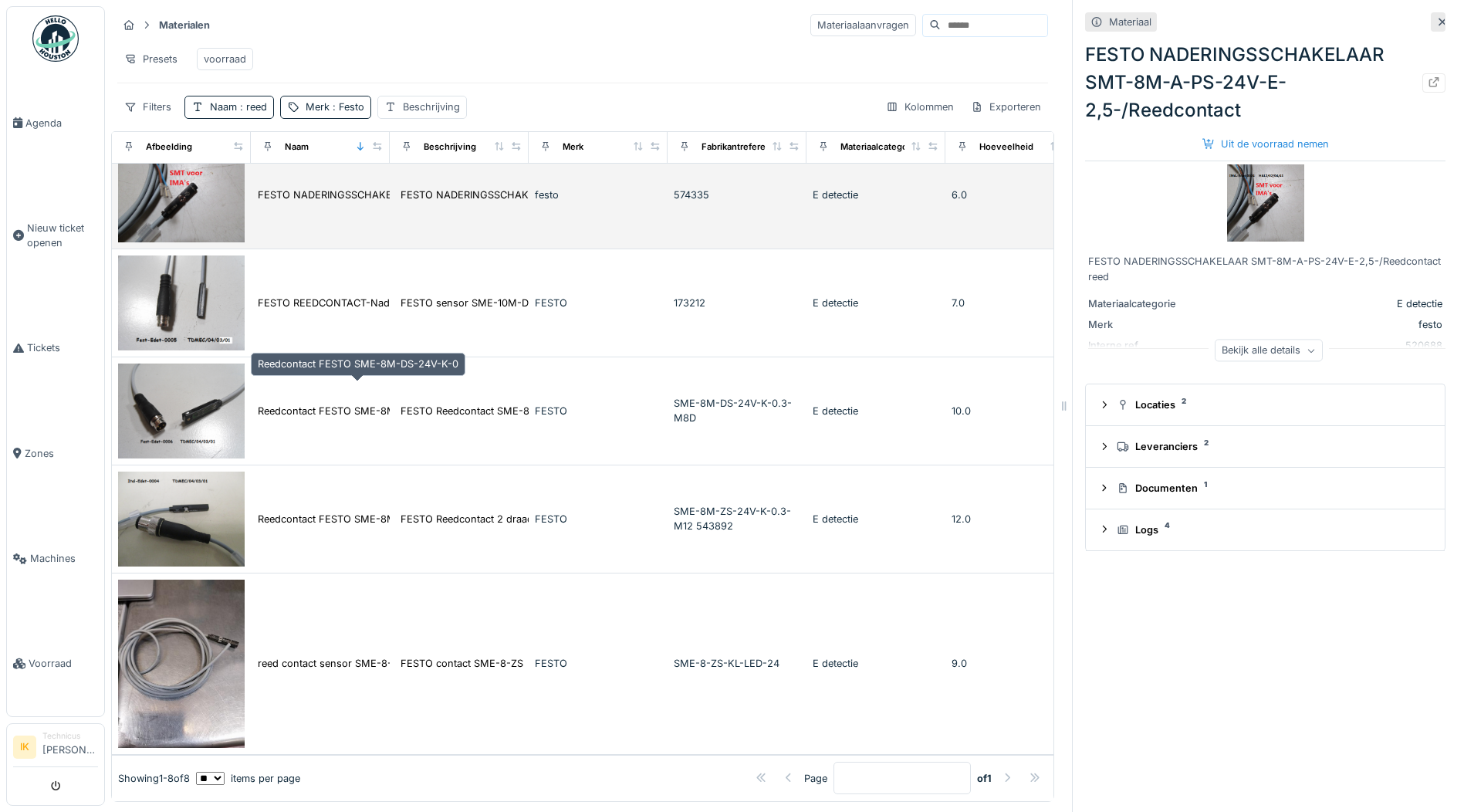
scroll to position [12, 0]
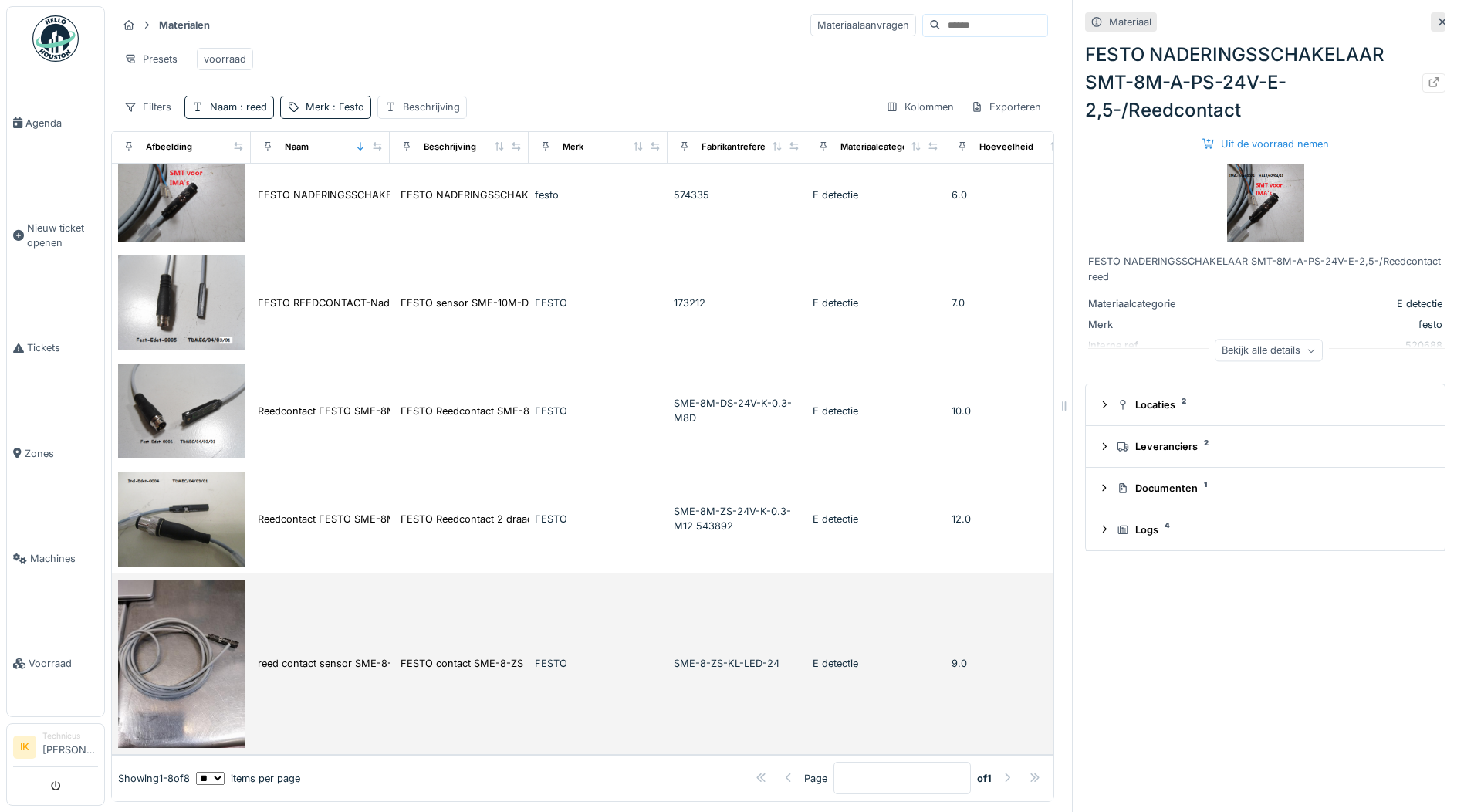
click at [197, 609] on img at bounding box center [181, 663] width 127 height 169
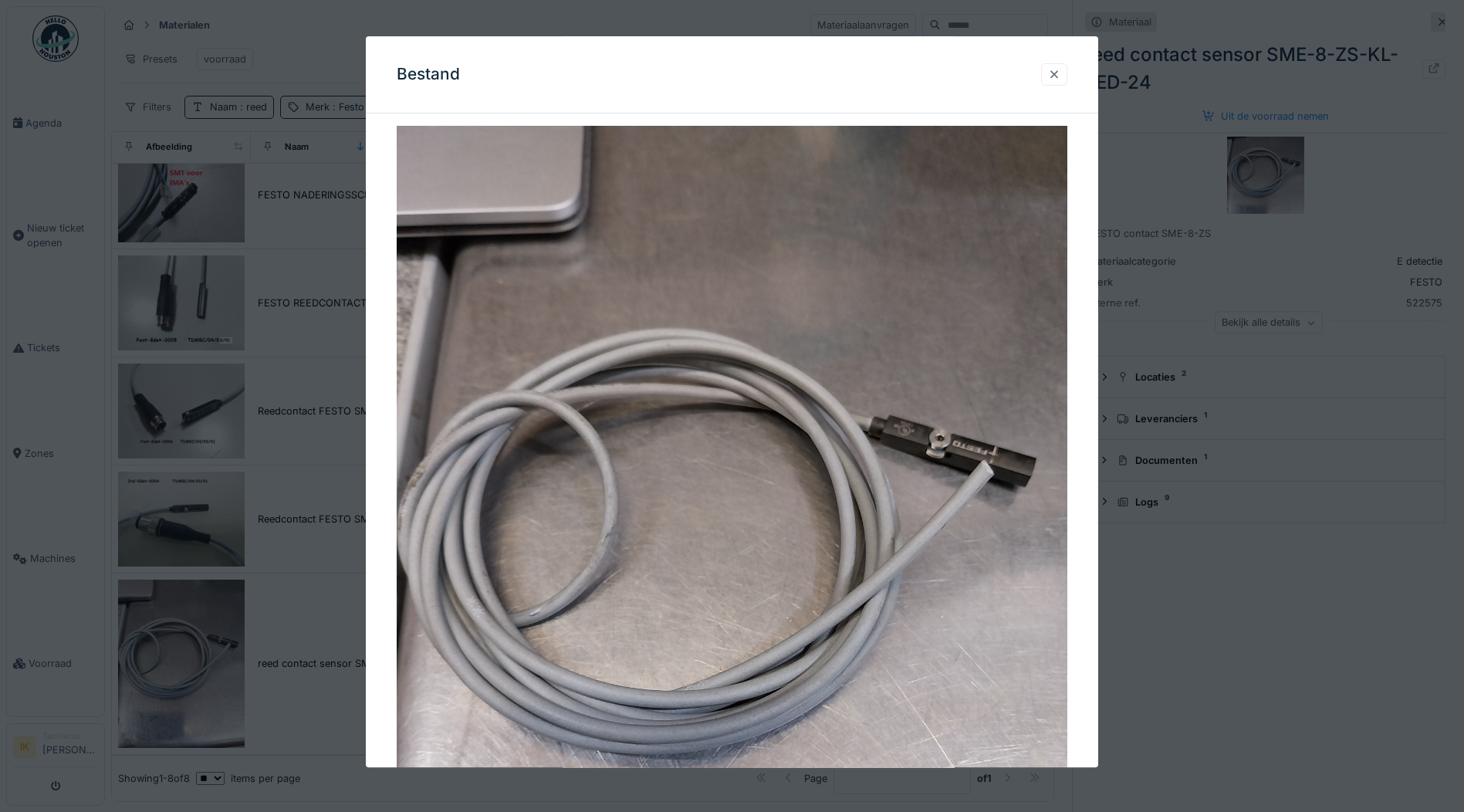
click at [1055, 75] on div at bounding box center [1054, 74] width 12 height 15
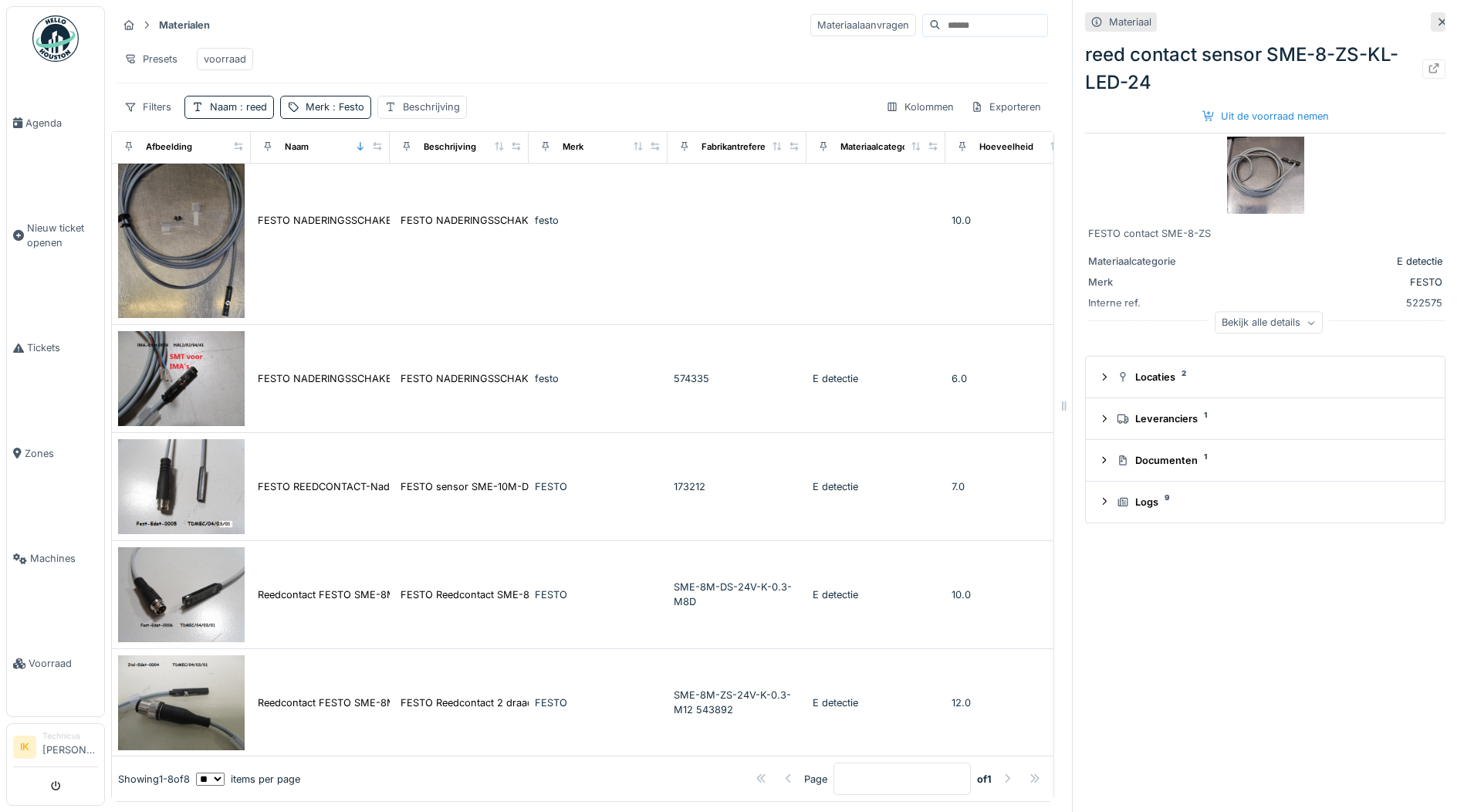
scroll to position [223, 0]
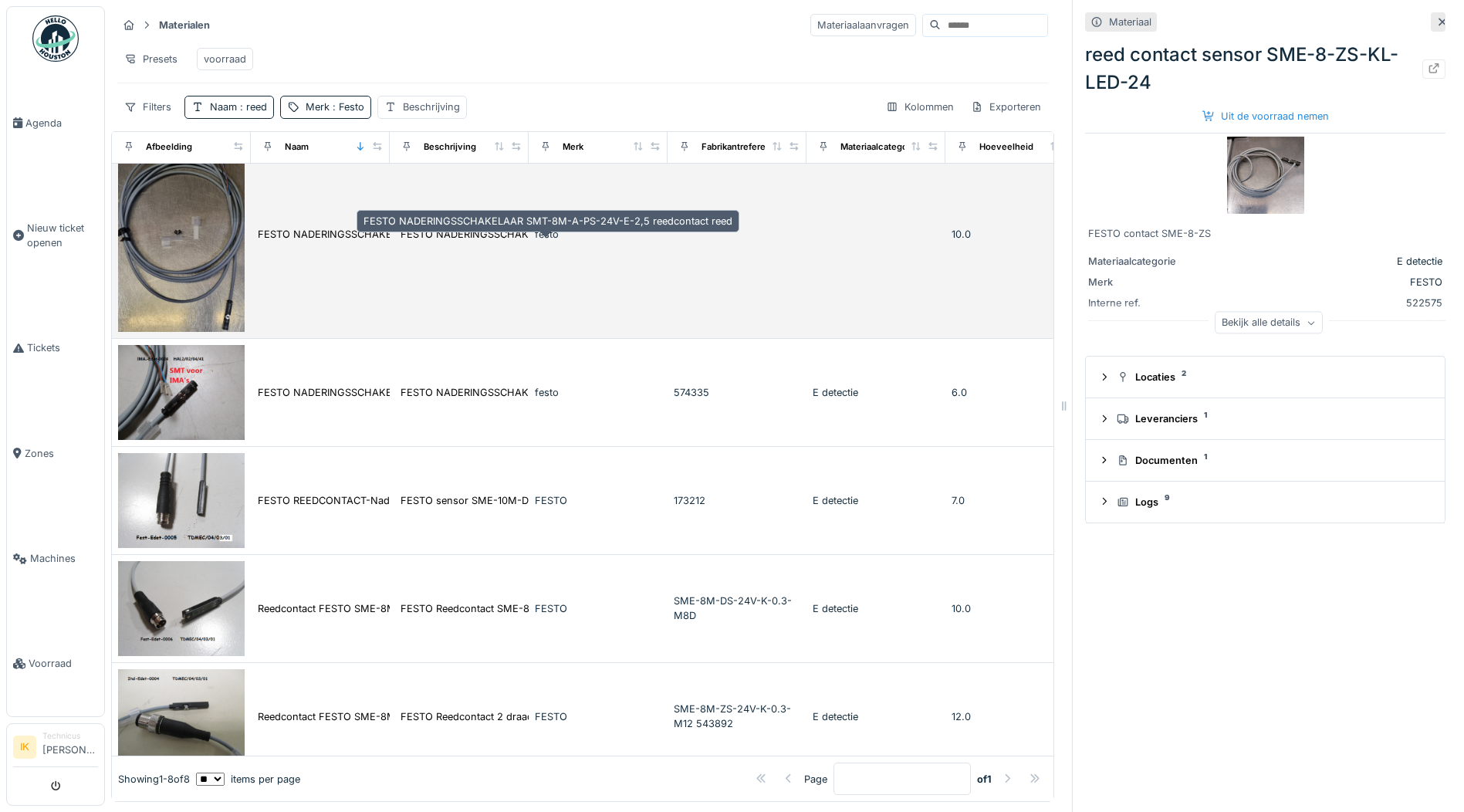
click at [403, 230] on div "FESTO NADERINGSSCHAKELAAR SMT-8M-A-PS-24V-E-2,5..." at bounding box center [548, 234] width 295 height 15
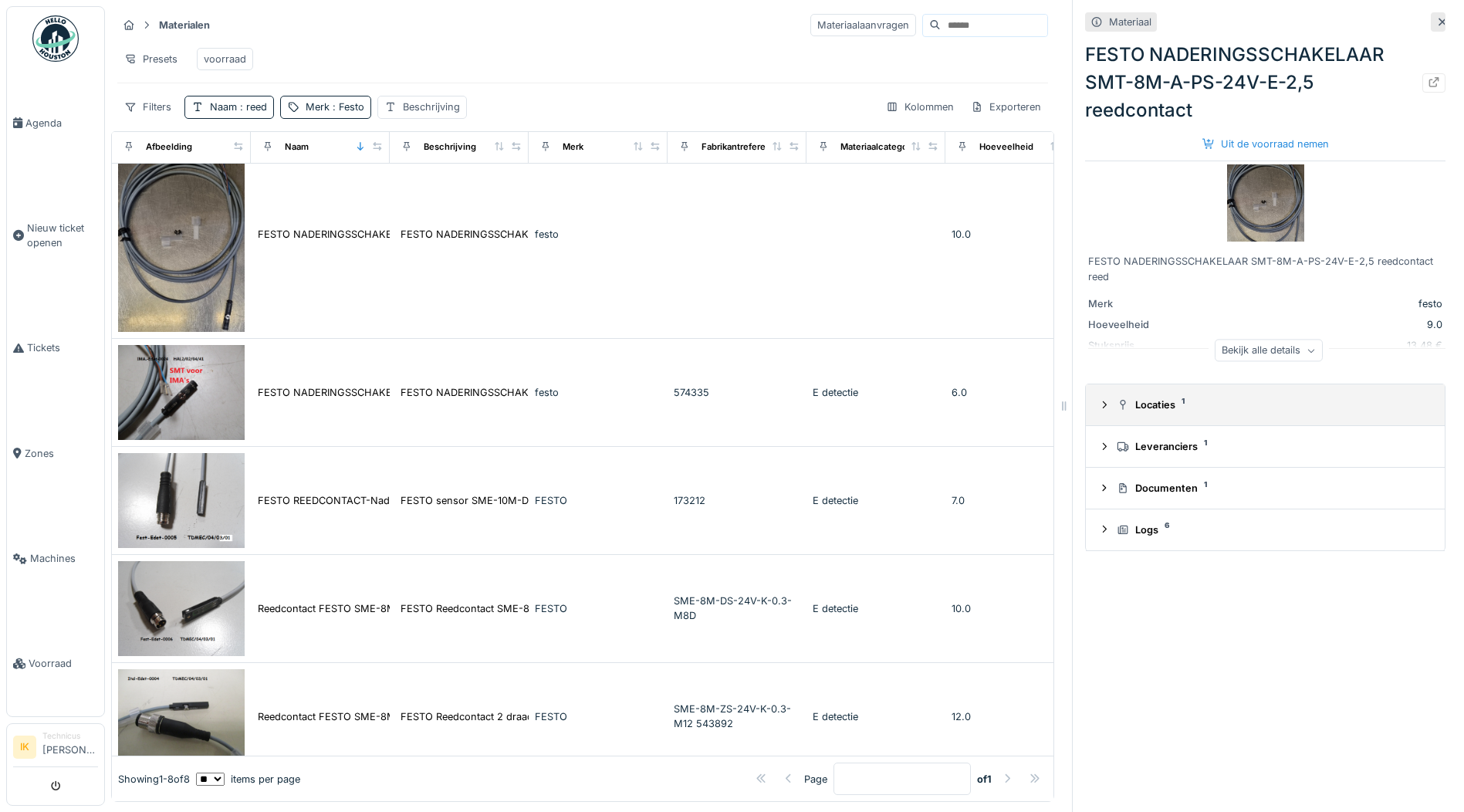
click at [1147, 397] on div "Locaties 1" at bounding box center [1271, 404] width 309 height 15
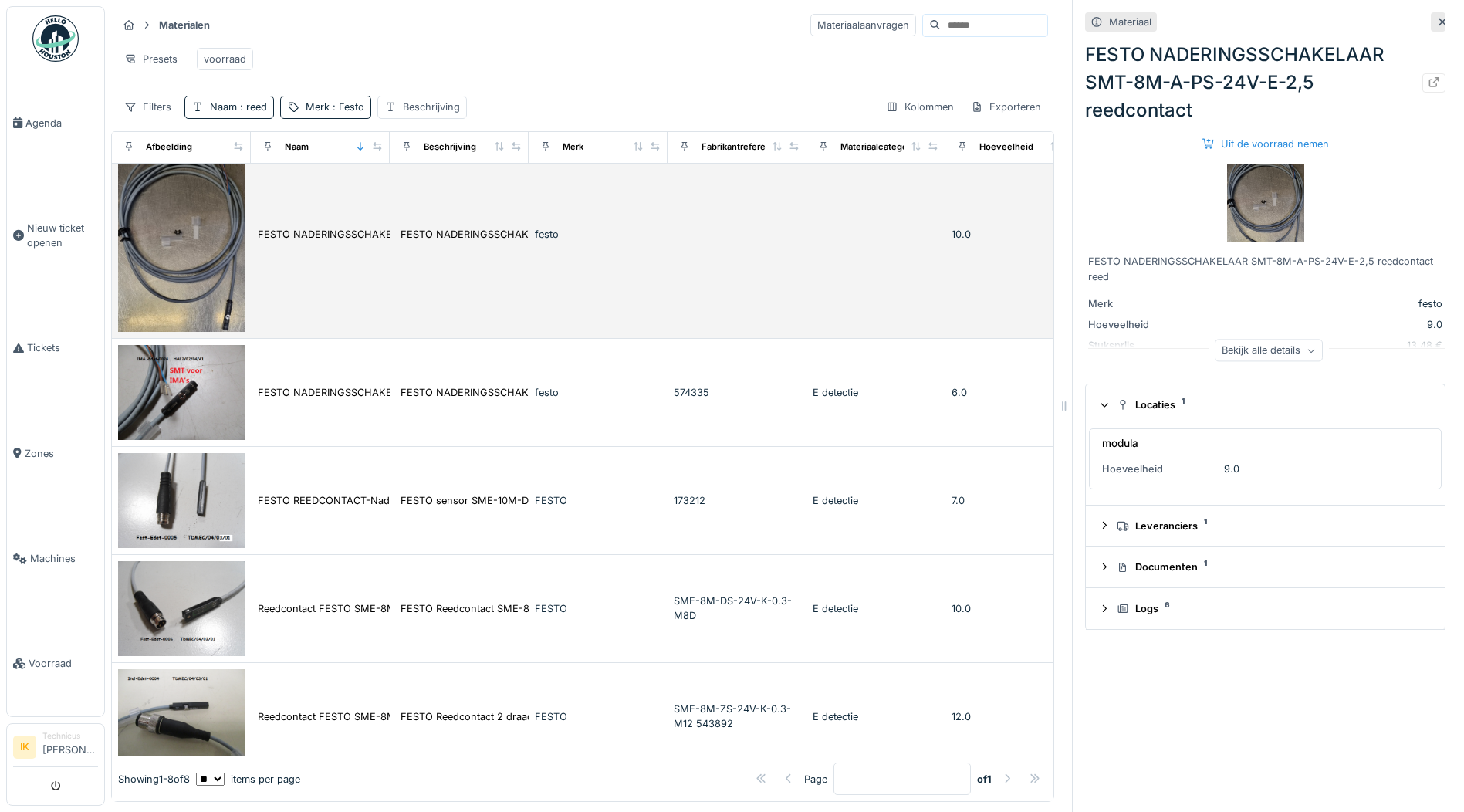
click at [215, 260] on img at bounding box center [181, 234] width 127 height 195
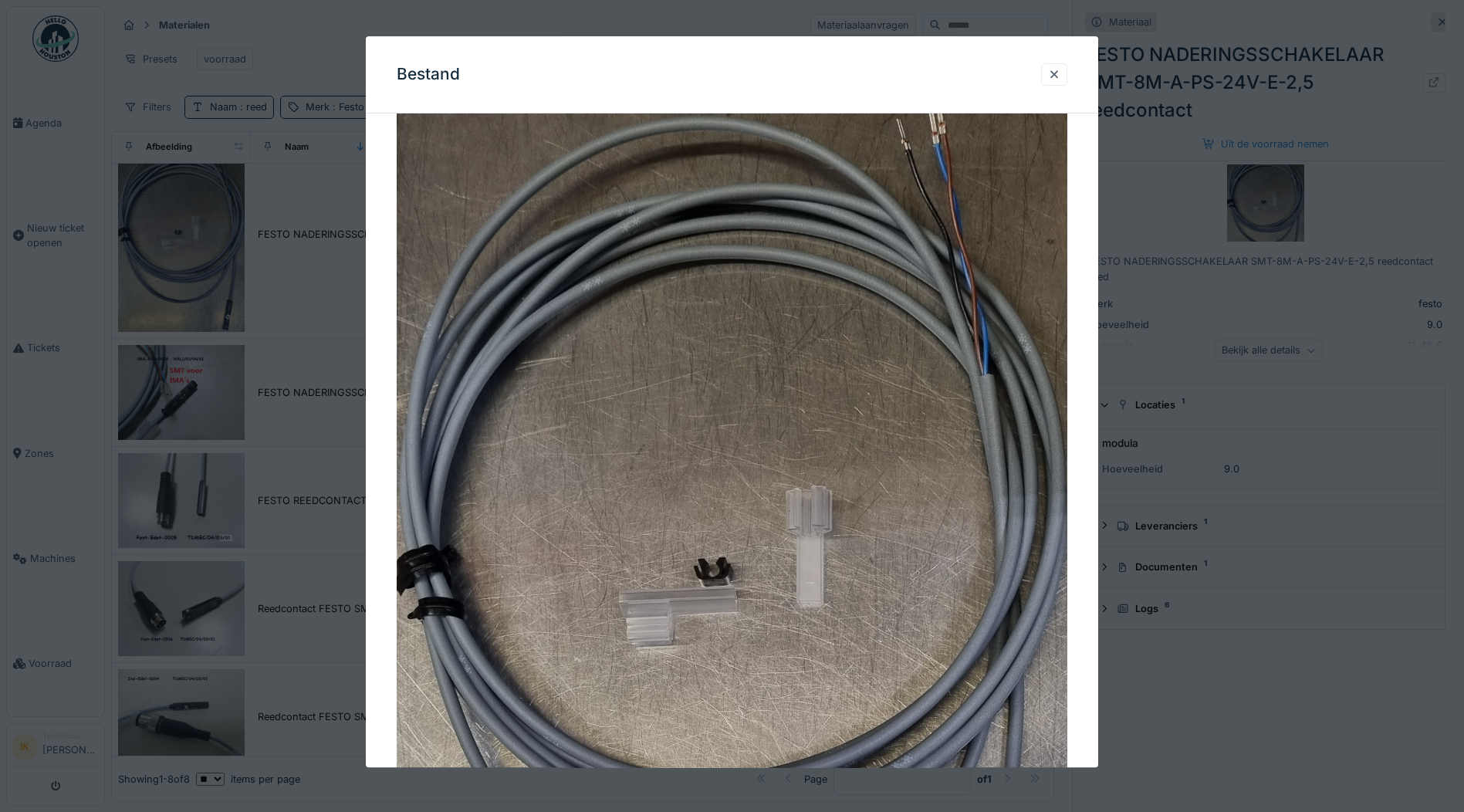
scroll to position [45, 0]
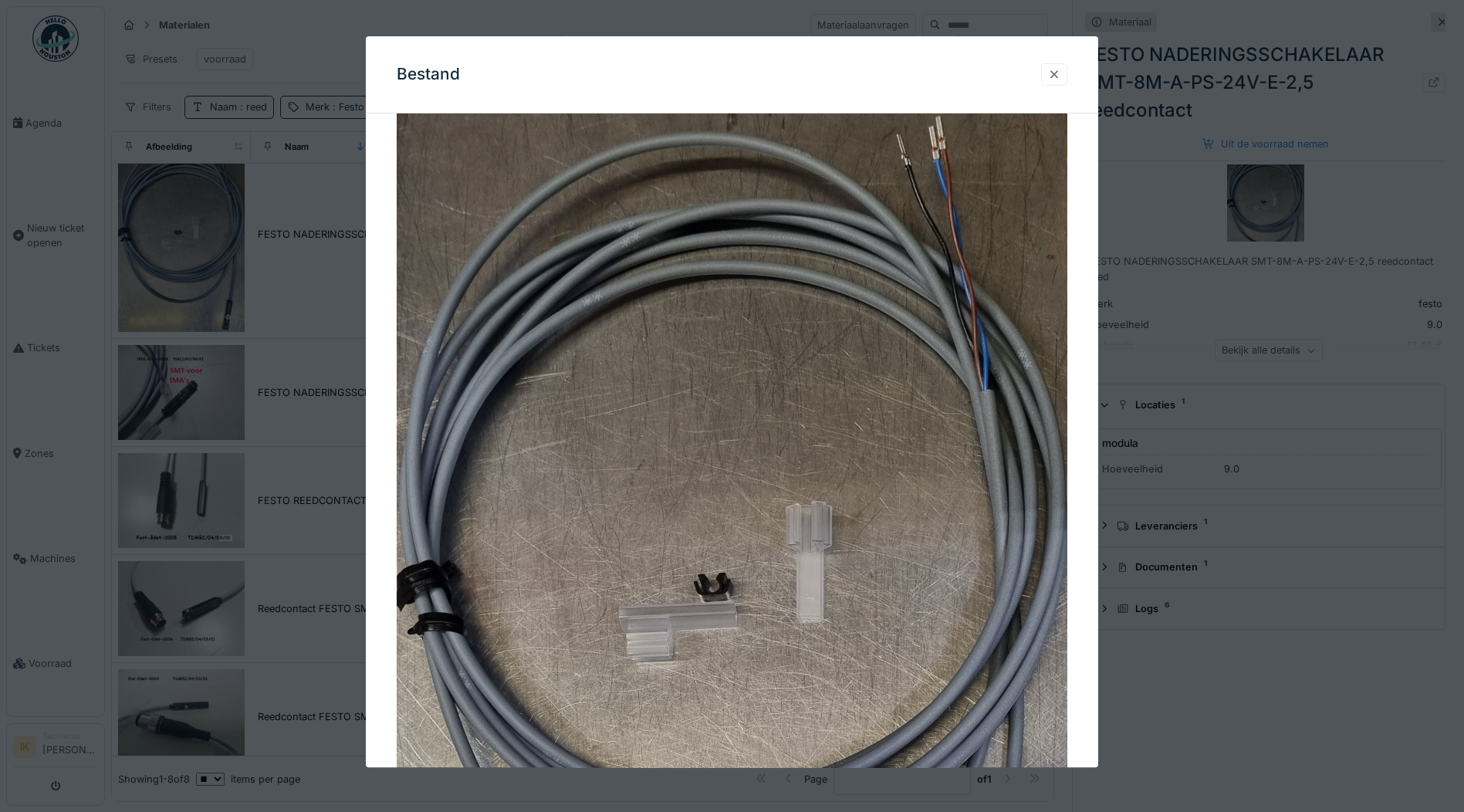
click at [1057, 77] on div at bounding box center [1054, 74] width 12 height 15
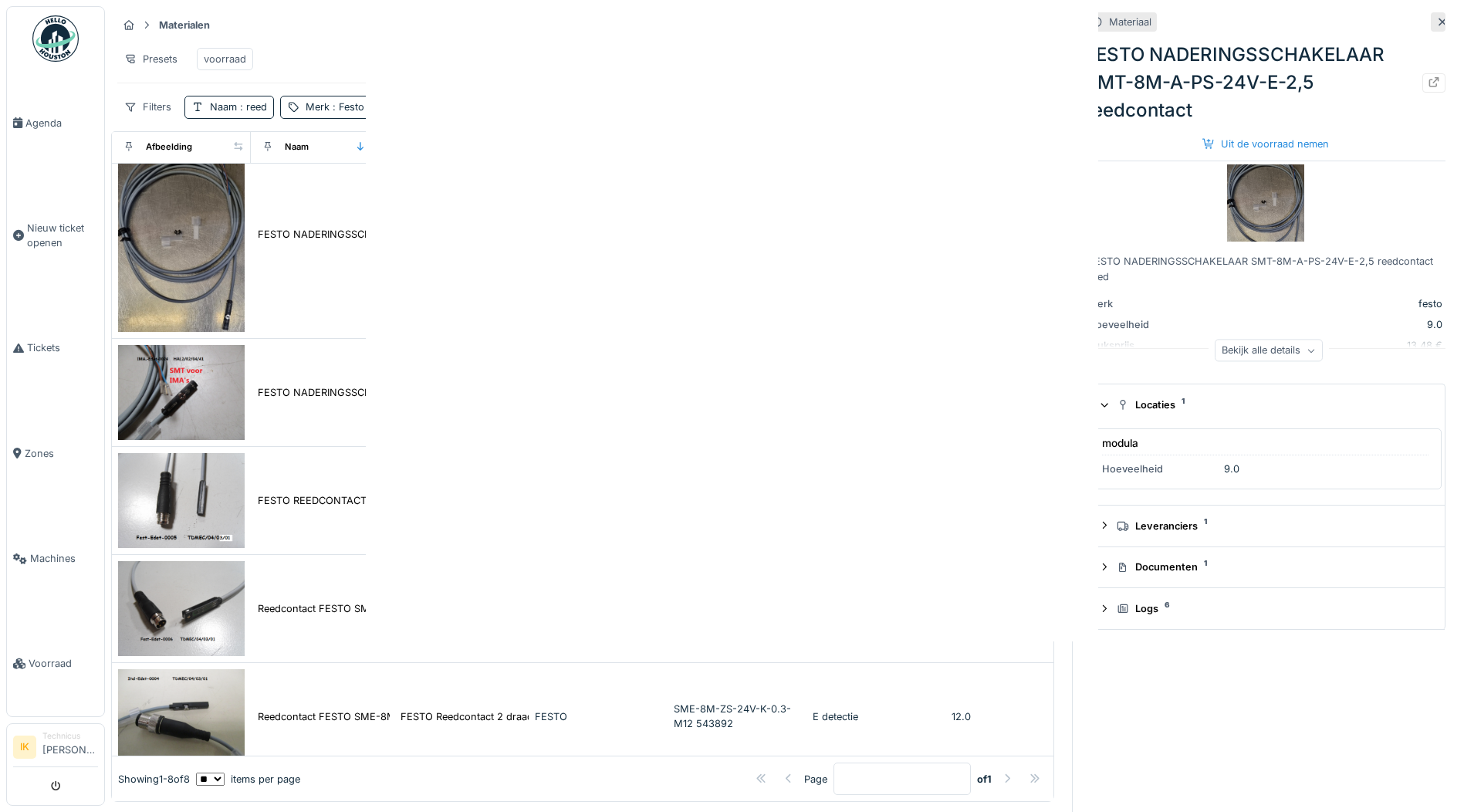
scroll to position [0, 0]
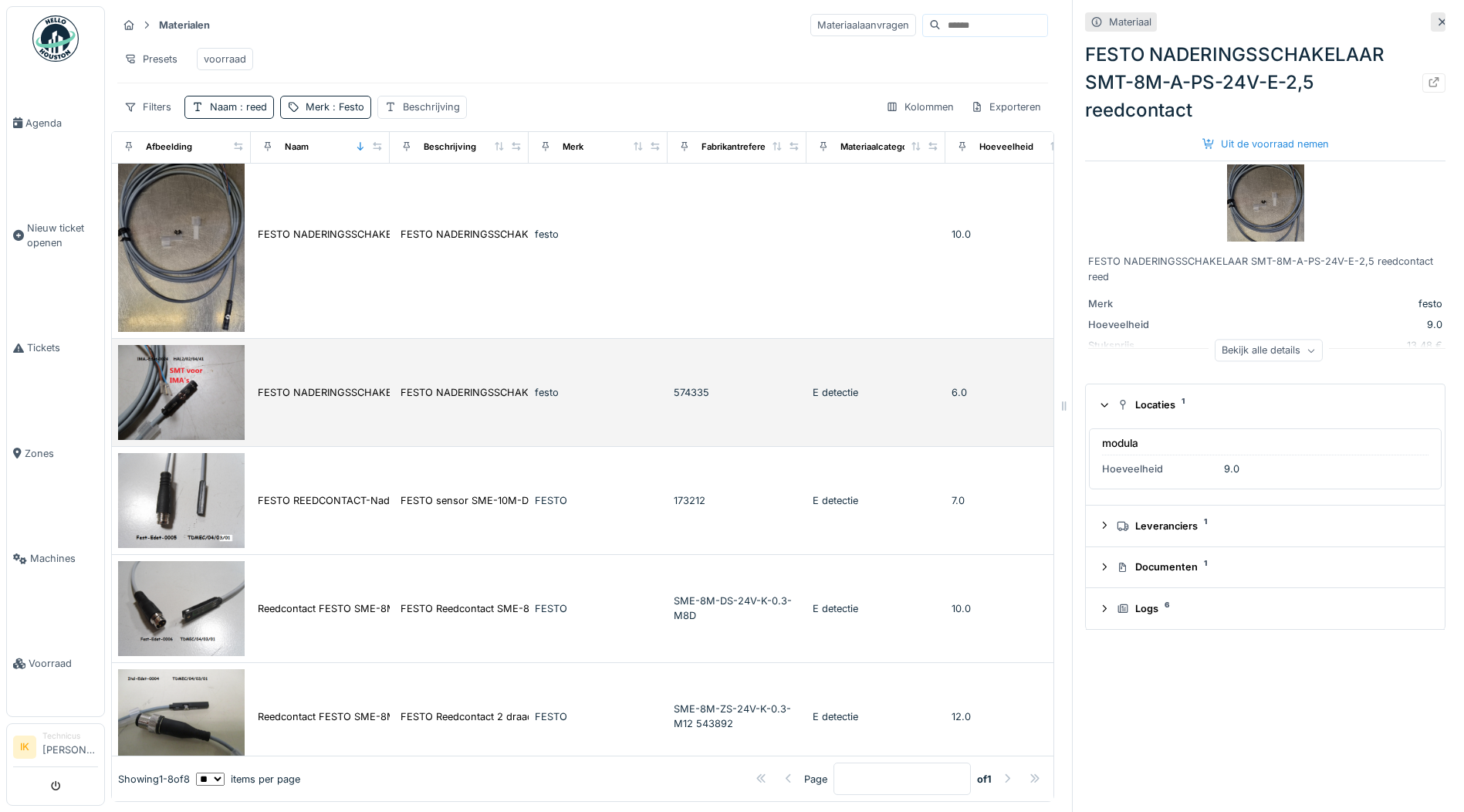
click at [183, 391] on img at bounding box center [181, 392] width 127 height 95
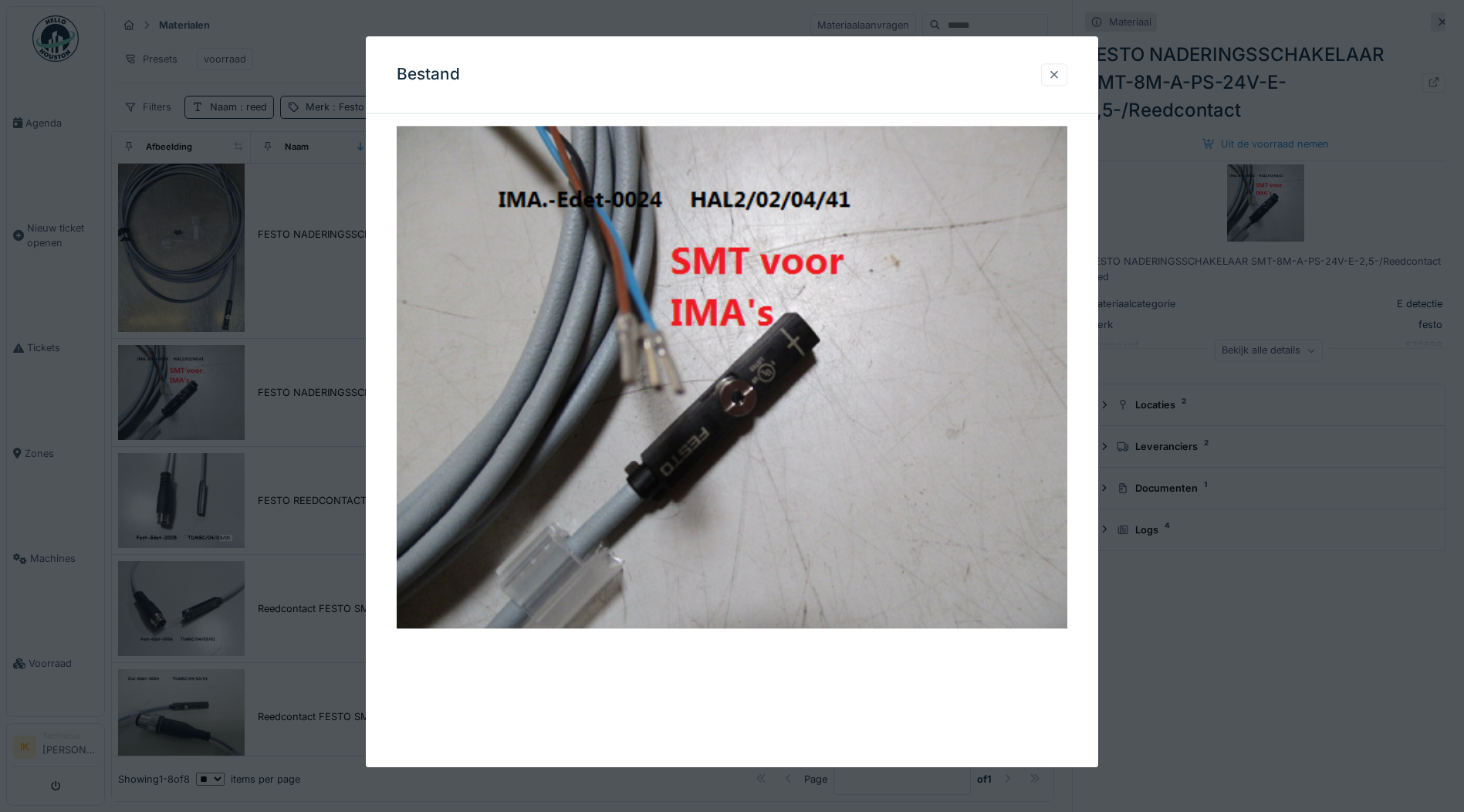
click at [1057, 75] on div at bounding box center [1054, 74] width 12 height 15
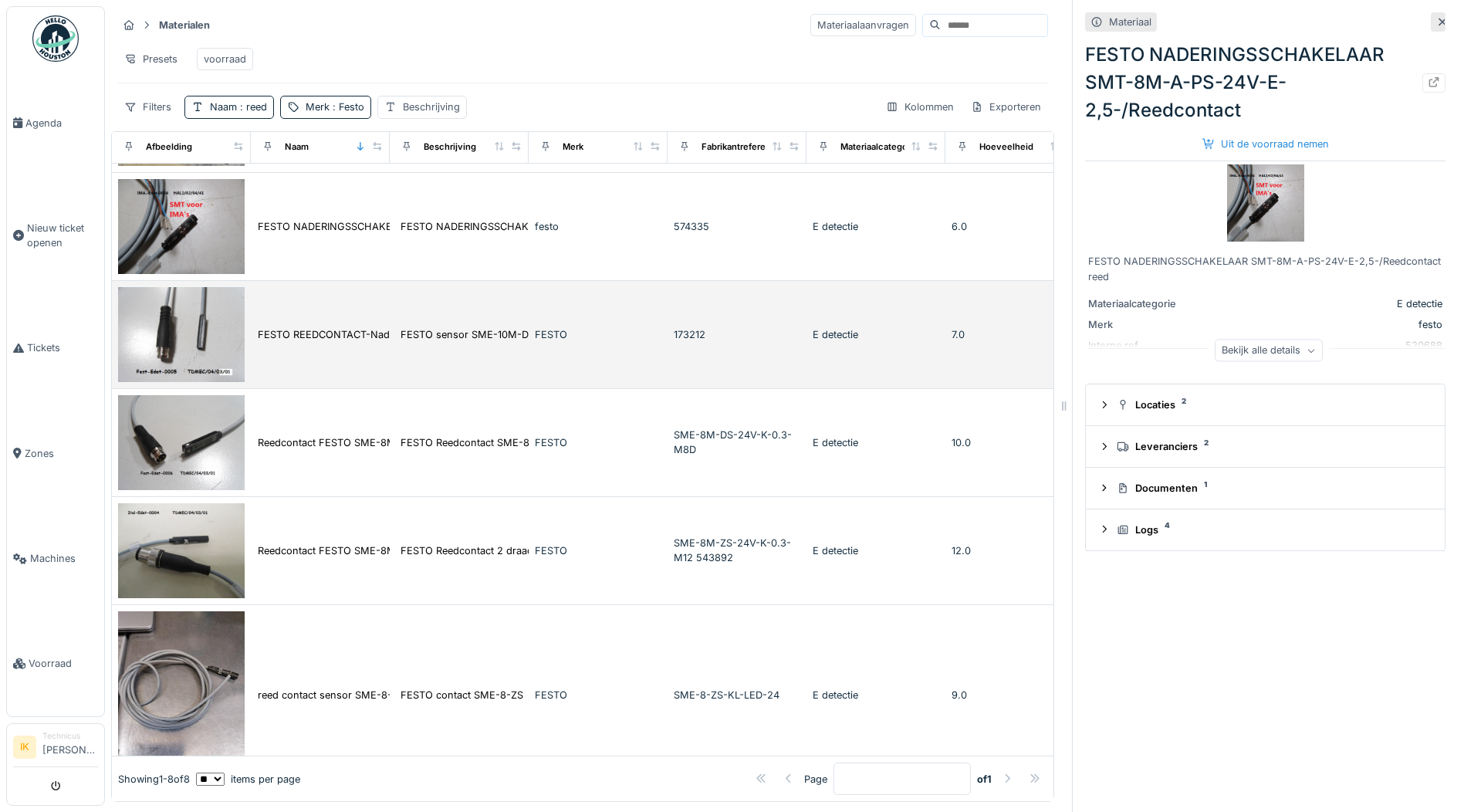
scroll to position [455, 0]
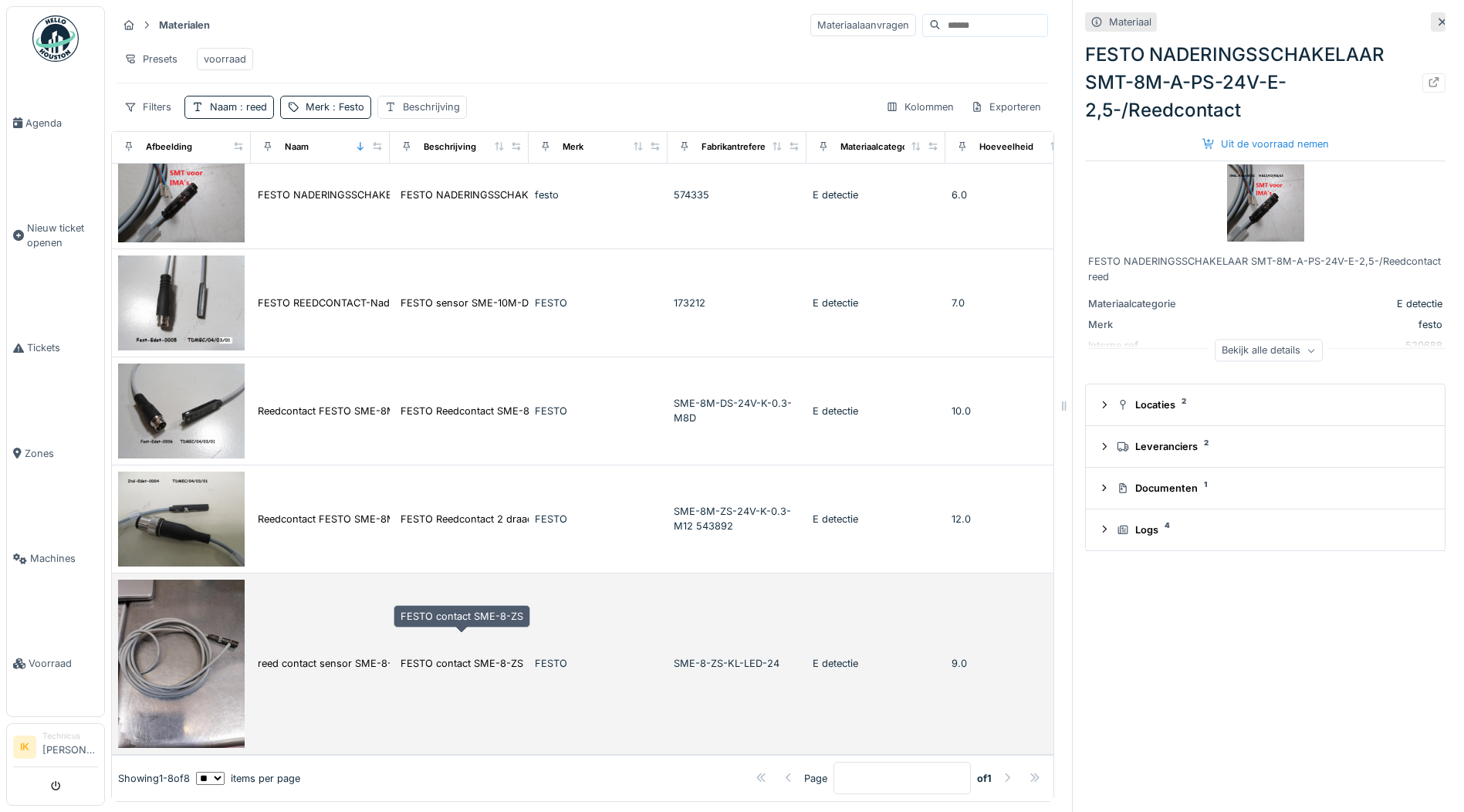
click at [427, 656] on div "FESTO contact SME-8-ZS" at bounding box center [462, 662] width 123 height 15
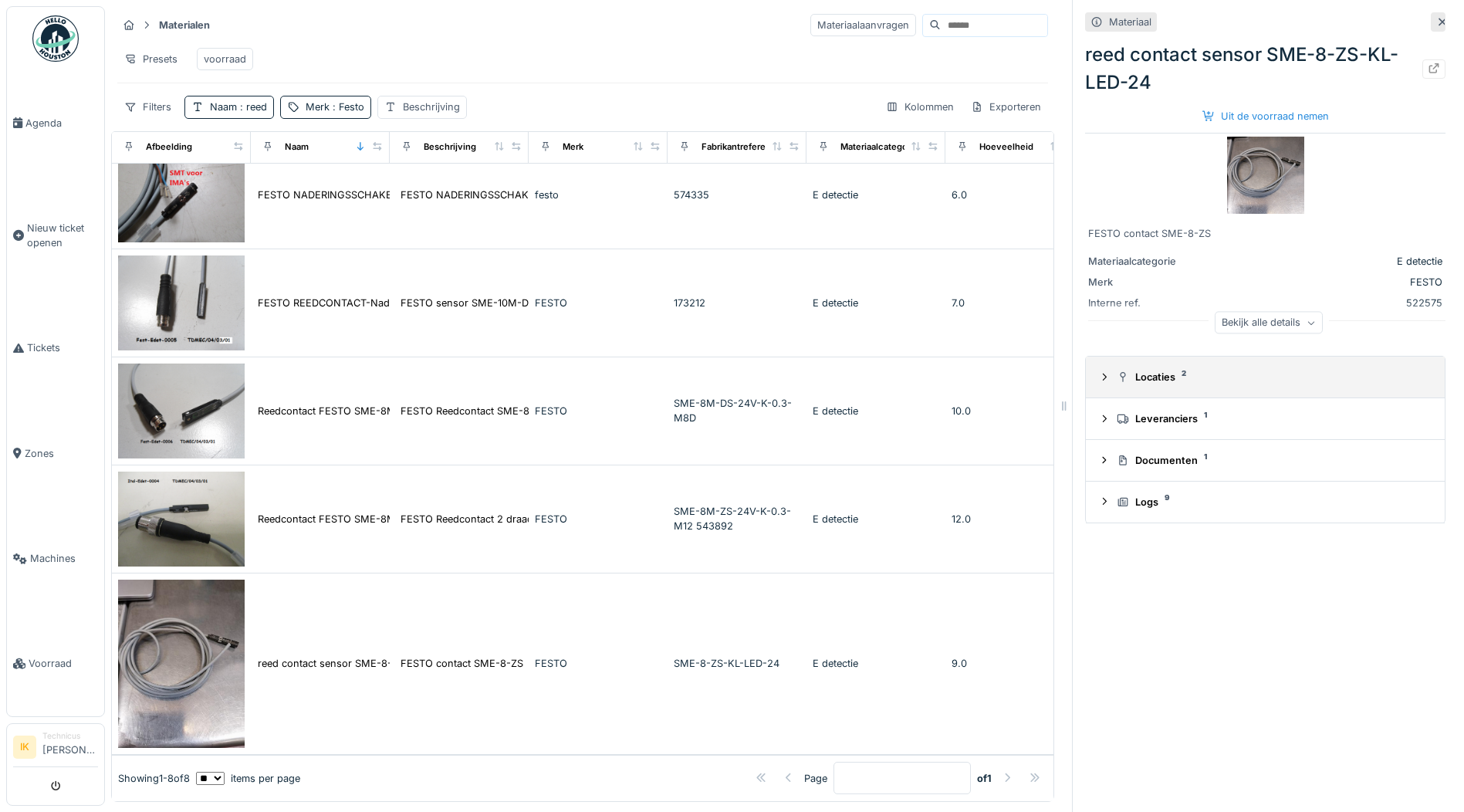
click at [1151, 369] on div "Locaties 2" at bounding box center [1271, 376] width 309 height 15
